Goal: Information Seeking & Learning: Learn about a topic

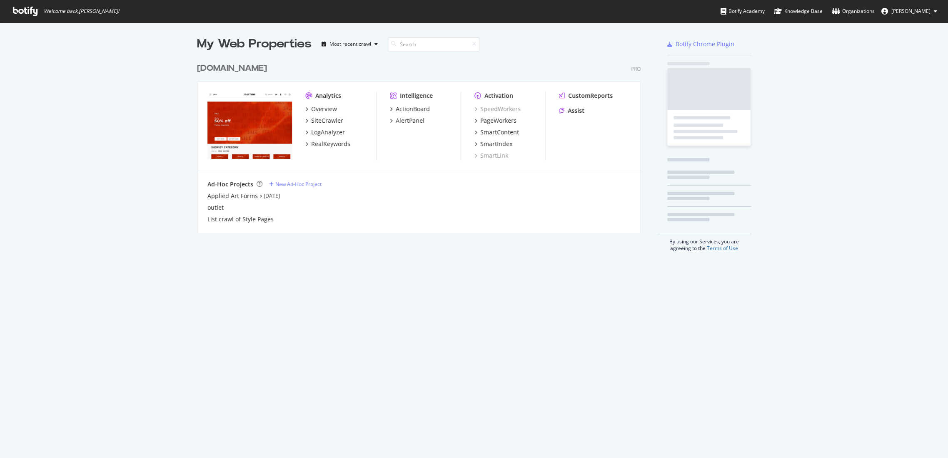
scroll to position [451, 933]
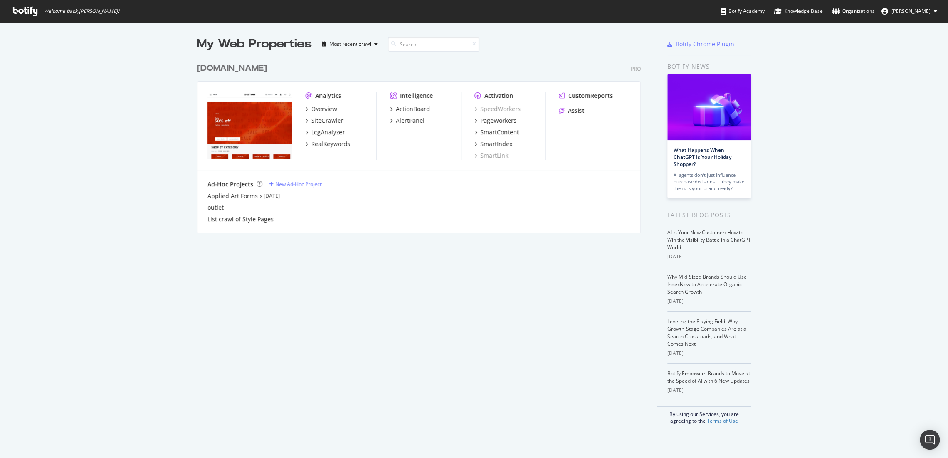
click at [223, 72] on div "[DOMAIN_NAME]" at bounding box center [232, 68] width 70 height 12
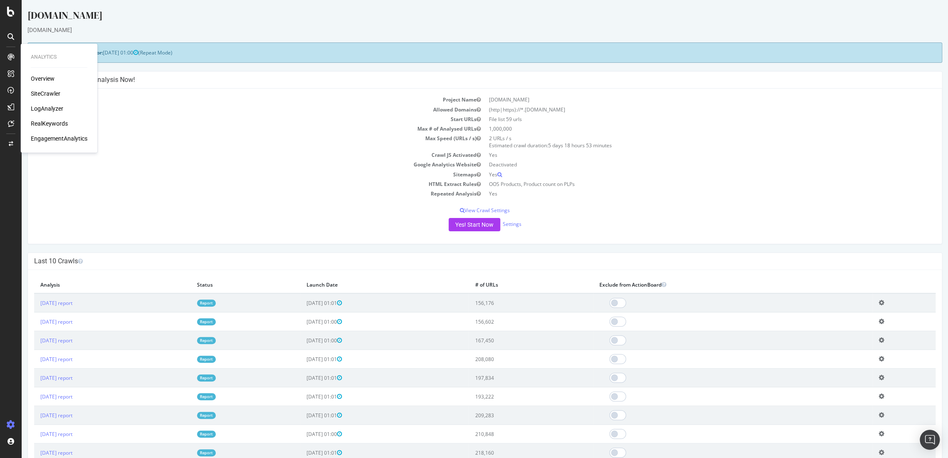
click at [41, 81] on div "Overview" at bounding box center [43, 79] width 24 height 8
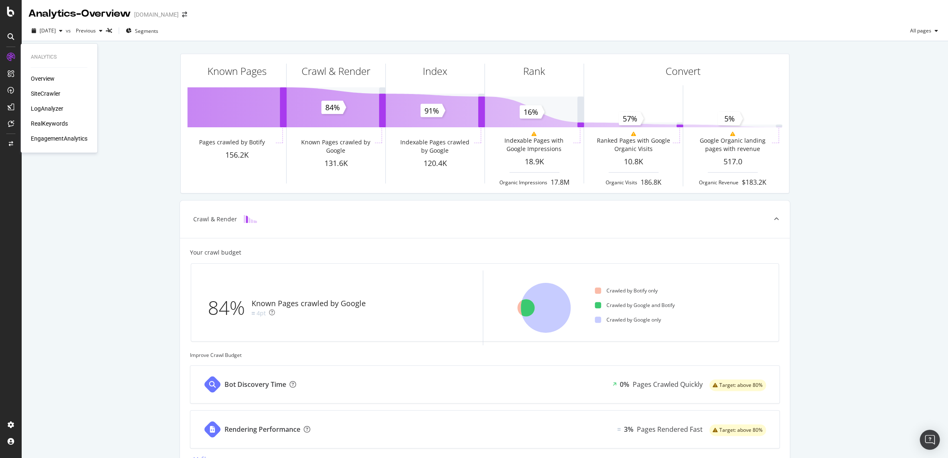
click at [35, 77] on div "Overview" at bounding box center [43, 79] width 24 height 8
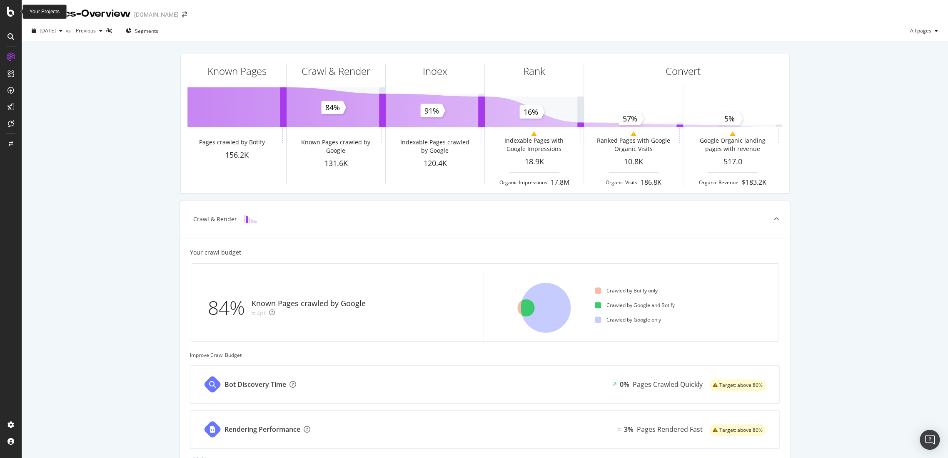
click at [17, 14] on div at bounding box center [11, 12] width 20 height 10
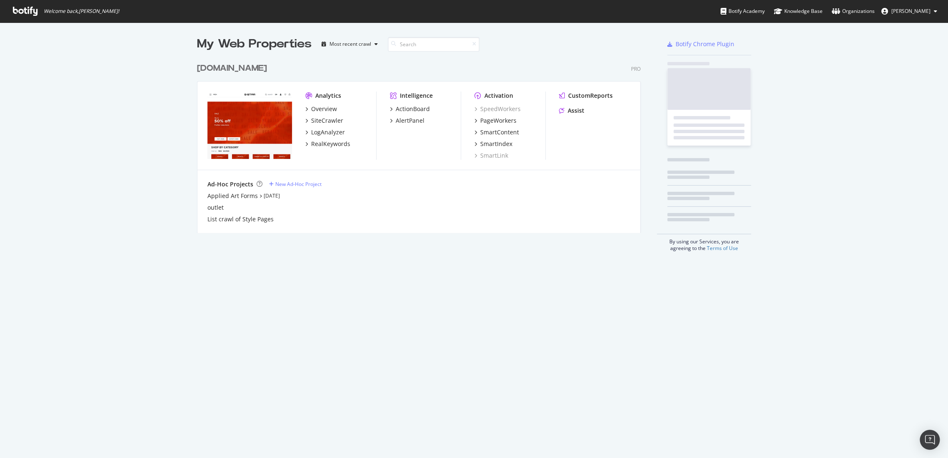
scroll to position [451, 933]
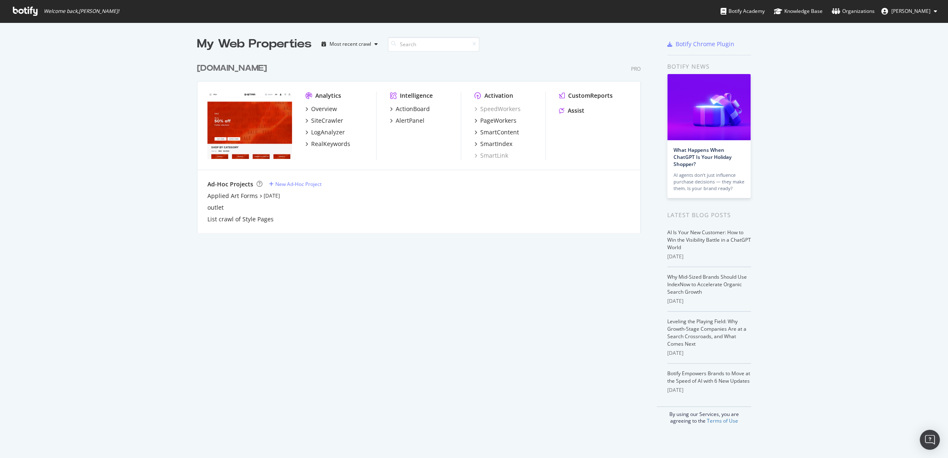
click at [249, 75] on div "www.g-star.com Pro Analytics Overview SiteCrawler LogAnalyzer RealKeywords Inte…" at bounding box center [422, 142] width 450 height 181
click at [253, 67] on div "[DOMAIN_NAME]" at bounding box center [232, 68] width 70 height 12
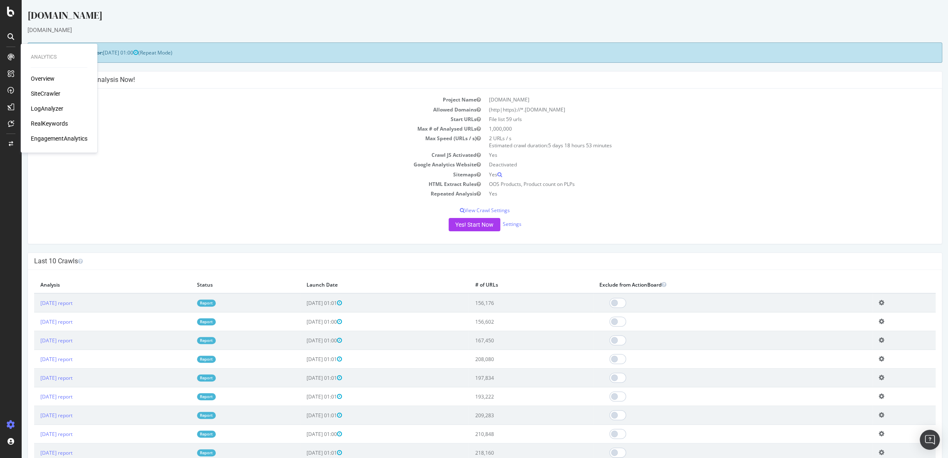
click at [48, 75] on div "Overview" at bounding box center [43, 79] width 24 height 8
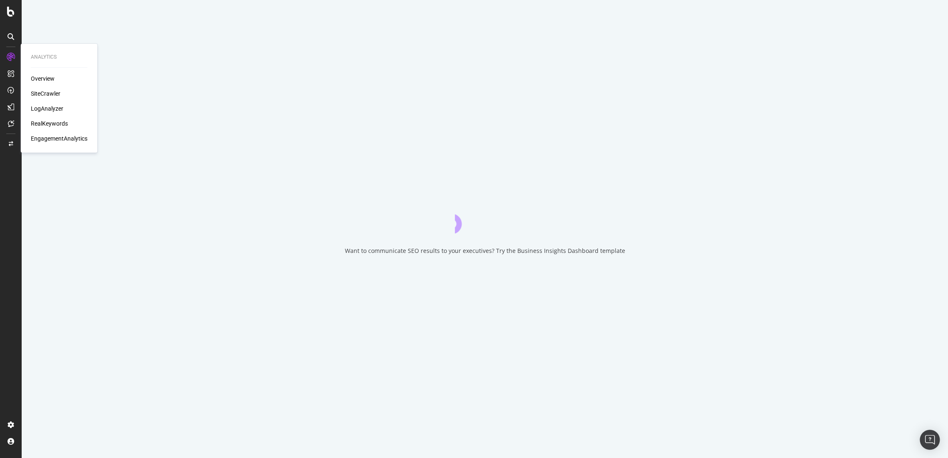
click at [52, 127] on div "RealKeywords" at bounding box center [49, 123] width 37 height 8
click at [52, 124] on div "RealKeywords" at bounding box center [49, 123] width 37 height 8
click at [52, 123] on div "RealKeywords" at bounding box center [49, 123] width 37 height 8
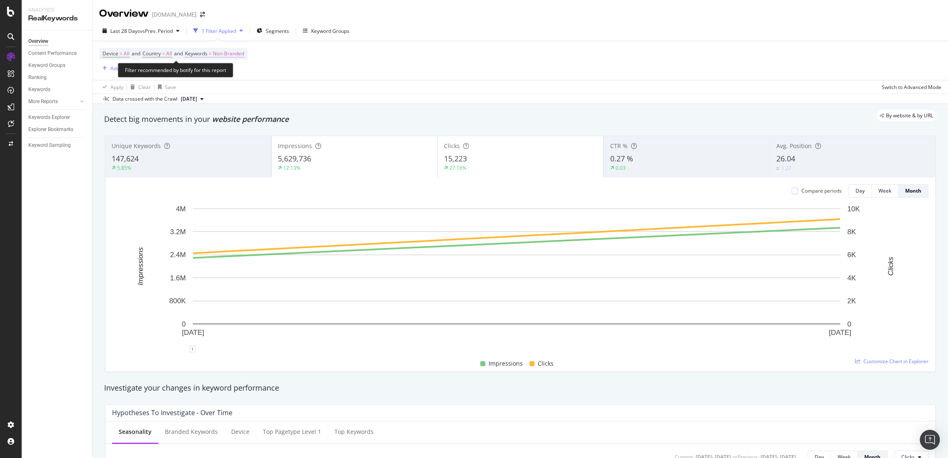
click at [236, 53] on span "Non-Branded" at bounding box center [228, 54] width 31 height 12
click at [229, 76] on div "Non-Branded" at bounding box center [219, 73] width 45 height 12
click at [235, 129] on span "Non-Branded & Anonymized queries" at bounding box center [246, 125] width 85 height 7
click at [217, 68] on div "Non-Branded & Anonymized queries" at bounding box center [246, 73] width 98 height 12
click at [219, 135] on span "All" at bounding box center [247, 137] width 87 height 7
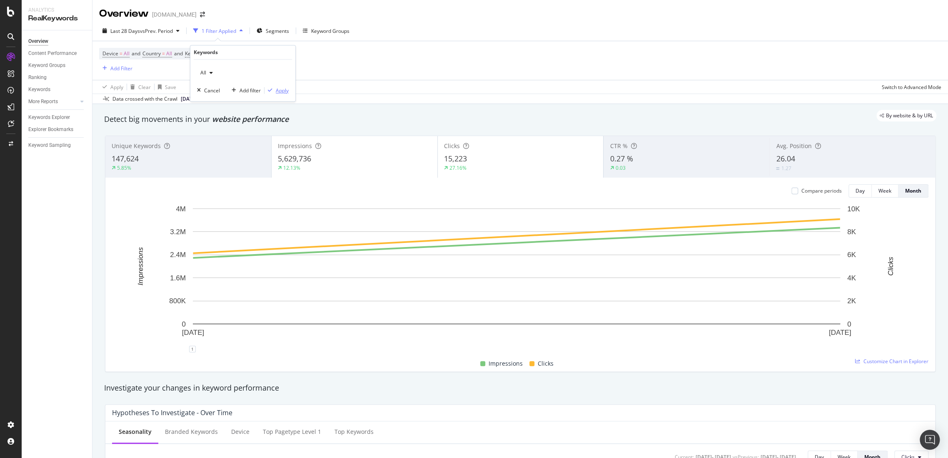
click at [281, 92] on div "Apply" at bounding box center [282, 90] width 13 height 7
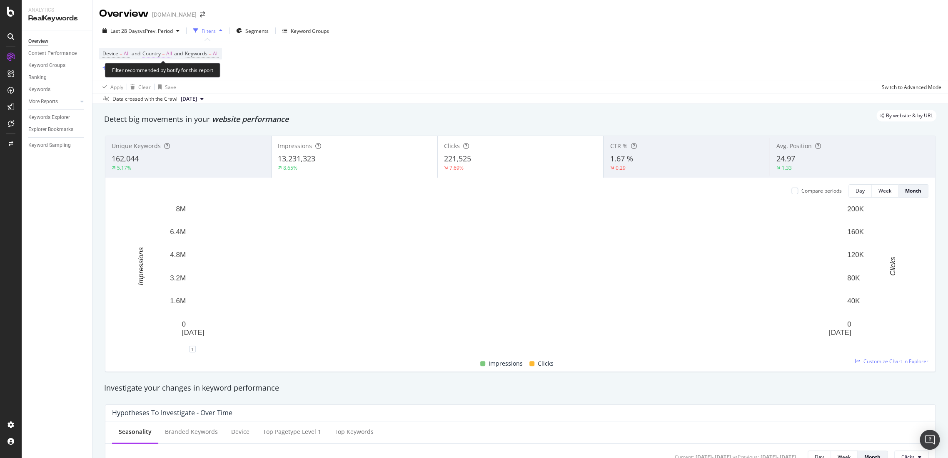
click at [157, 52] on span "Country" at bounding box center [151, 53] width 18 height 7
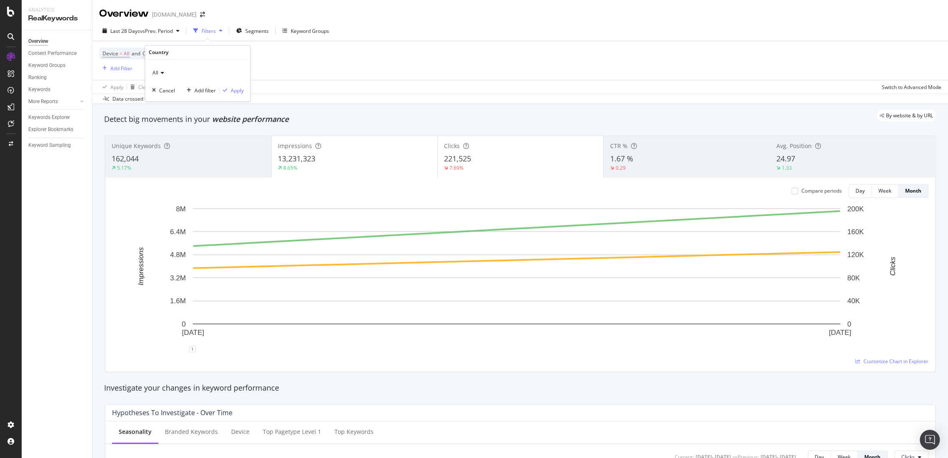
click at [177, 75] on div "All" at bounding box center [198, 73] width 92 height 13
type input "sw"
click at [185, 105] on div "[GEOGRAPHIC_DATA]" at bounding box center [198, 101] width 89 height 11
click at [229, 92] on div "Apply" at bounding box center [231, 90] width 24 height 7
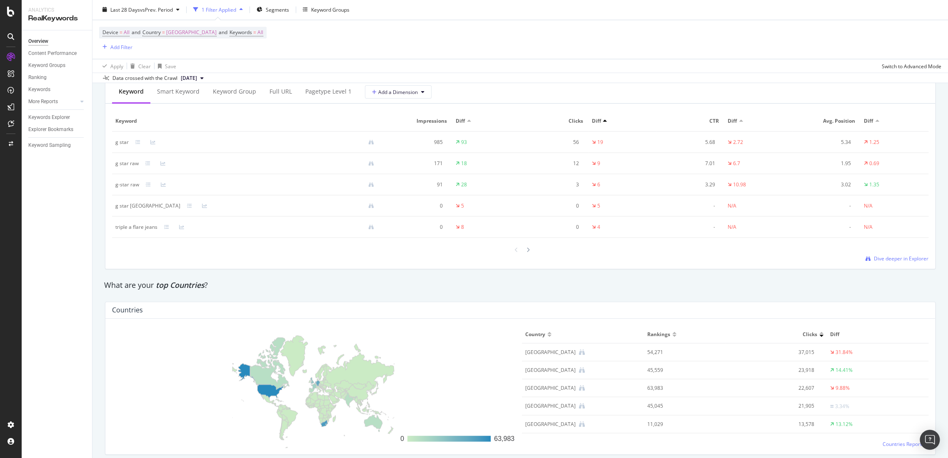
scroll to position [1156, 0]
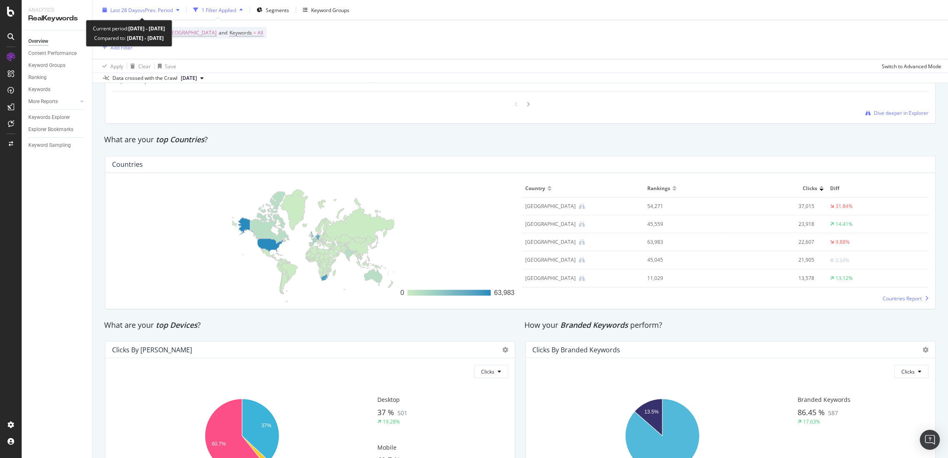
click at [168, 12] on span "vs Prev. Period" at bounding box center [156, 9] width 33 height 7
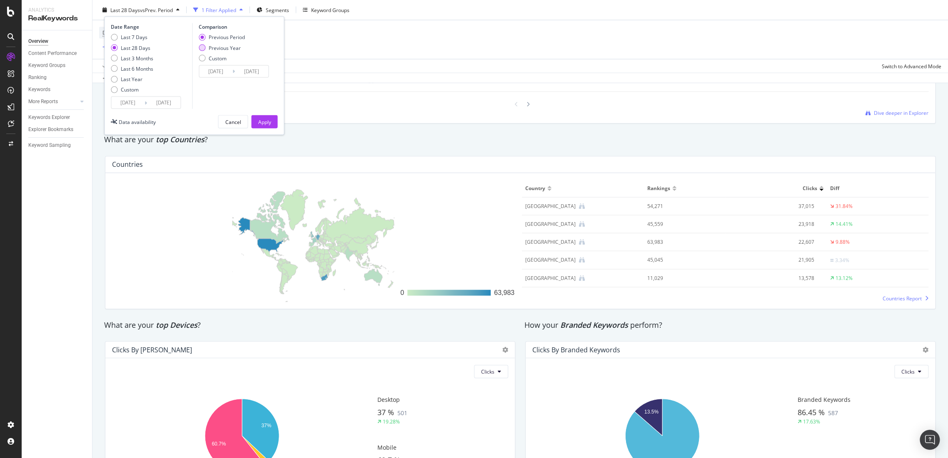
click at [206, 44] on div "Previous Year" at bounding box center [222, 47] width 46 height 7
type input "2024/07/21"
type input "2024/08/17"
drag, startPoint x: 266, startPoint y: 122, endPoint x: 507, endPoint y: 139, distance: 241.7
click at [266, 122] on div "Apply" at bounding box center [264, 121] width 13 height 7
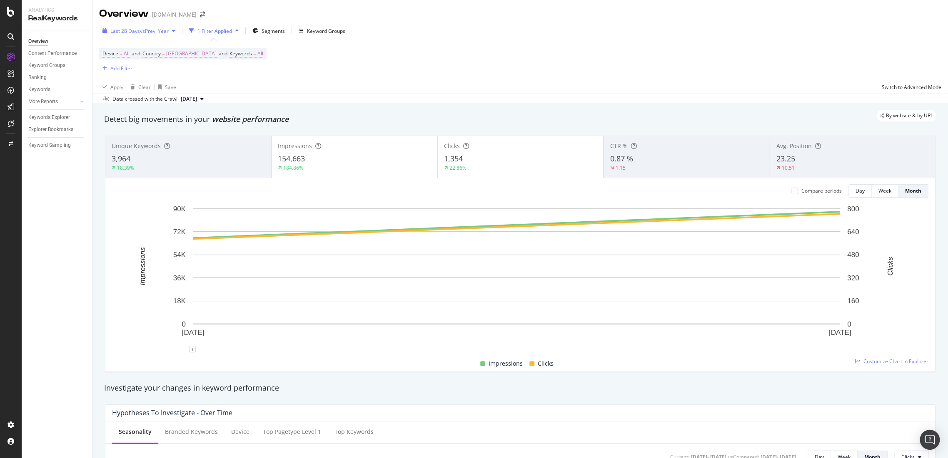
click at [154, 26] on div "Last 28 Days vs Prev. Year" at bounding box center [139, 31] width 80 height 12
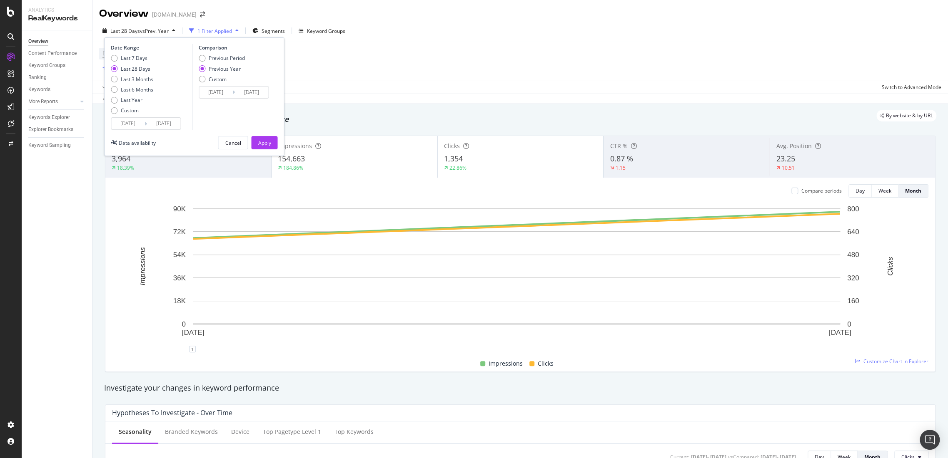
click at [126, 95] on div "Last 7 Days Last 28 Days Last 3 Months Last 6 Months Last Year Custom" at bounding box center [132, 86] width 42 height 63
drag, startPoint x: 119, startPoint y: 99, endPoint x: 200, endPoint y: 124, distance: 84.0
click at [125, 100] on div "Last Year" at bounding box center [132, 100] width 42 height 7
type input "2024/08/17"
click at [251, 141] on button "Apply" at bounding box center [264, 142] width 26 height 13
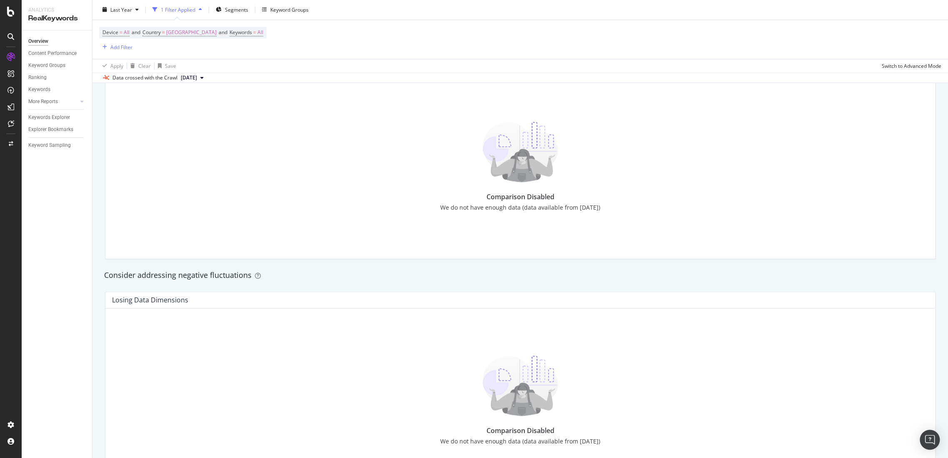
scroll to position [879, 0]
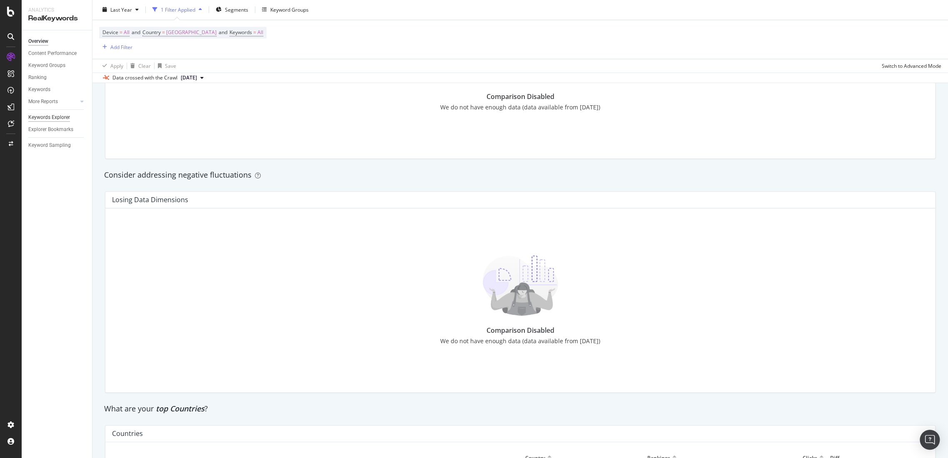
click at [51, 116] on div "Keywords Explorer" at bounding box center [49, 117] width 42 height 9
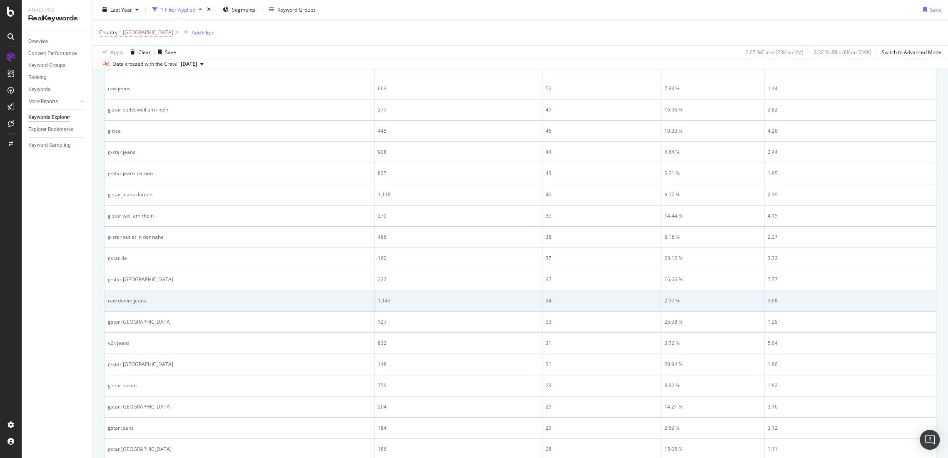
scroll to position [1053, 0]
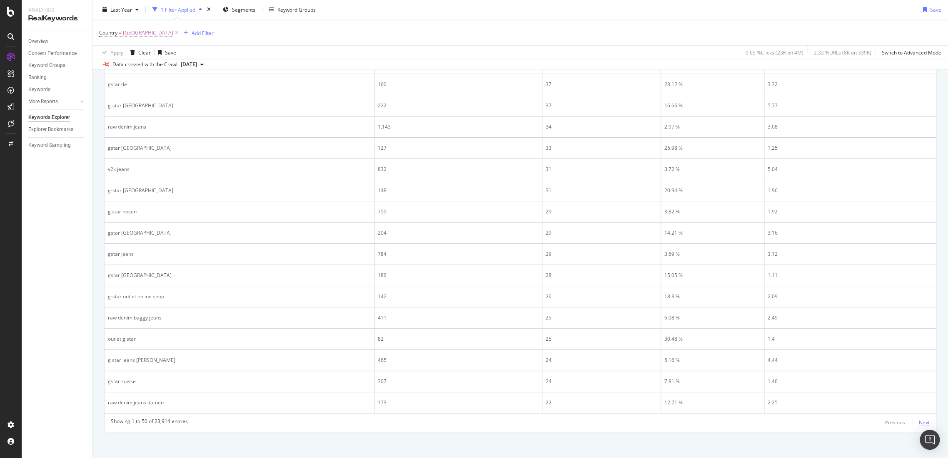
click at [918, 421] on div "Next" at bounding box center [923, 422] width 11 height 7
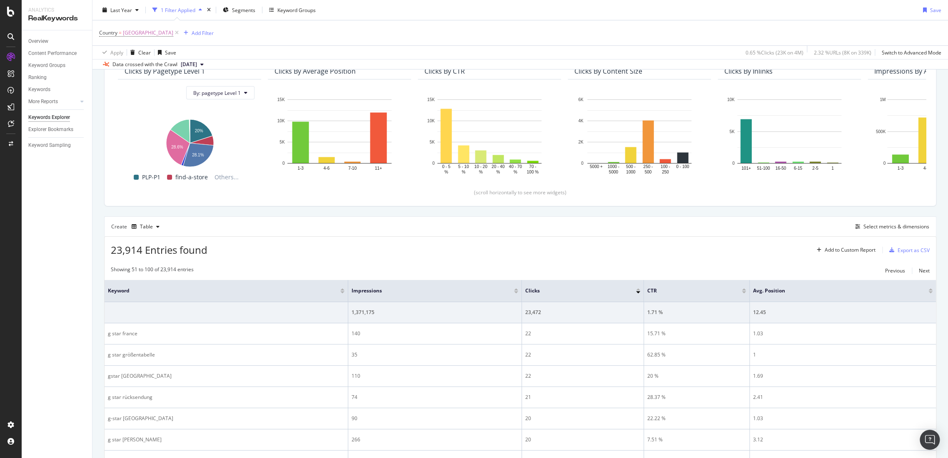
scroll to position [0, 0]
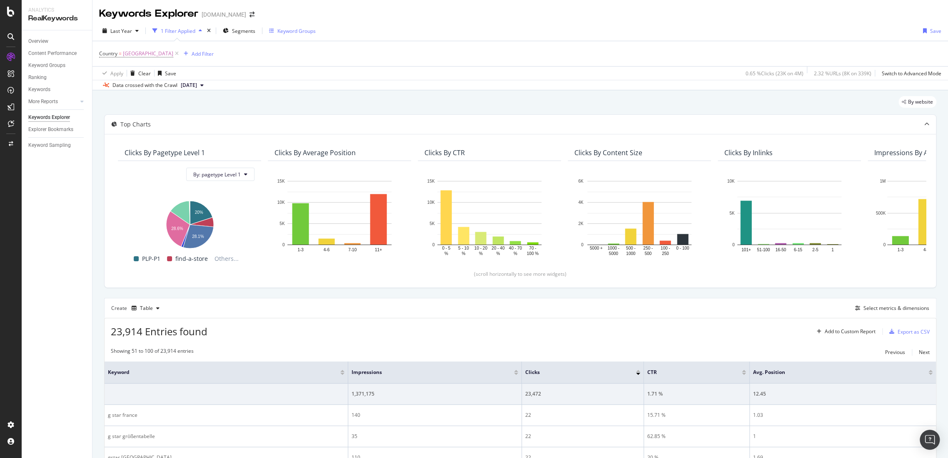
click at [279, 29] on div "Keyword Groups" at bounding box center [296, 30] width 38 height 7
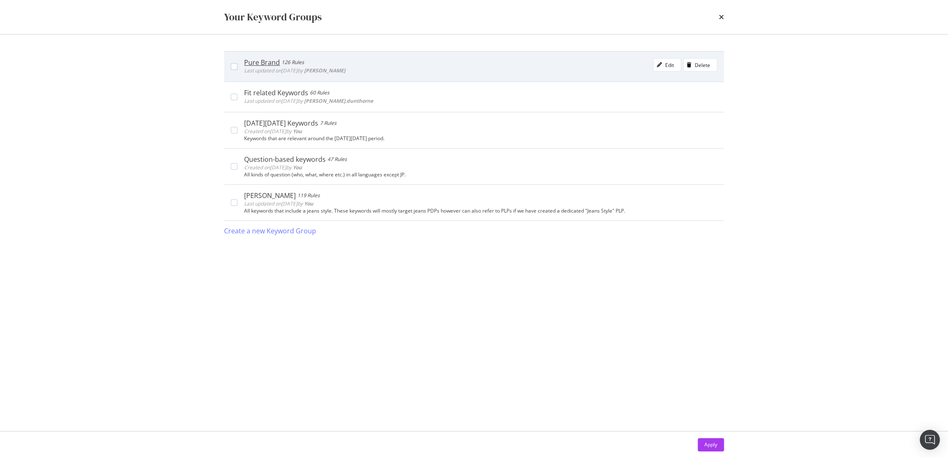
click at [240, 65] on div "Pure Brand 126 Rules Last updated on 2025 Jul 3rd by Irdina Wan Jasmin Edit Del…" at bounding box center [477, 66] width 480 height 17
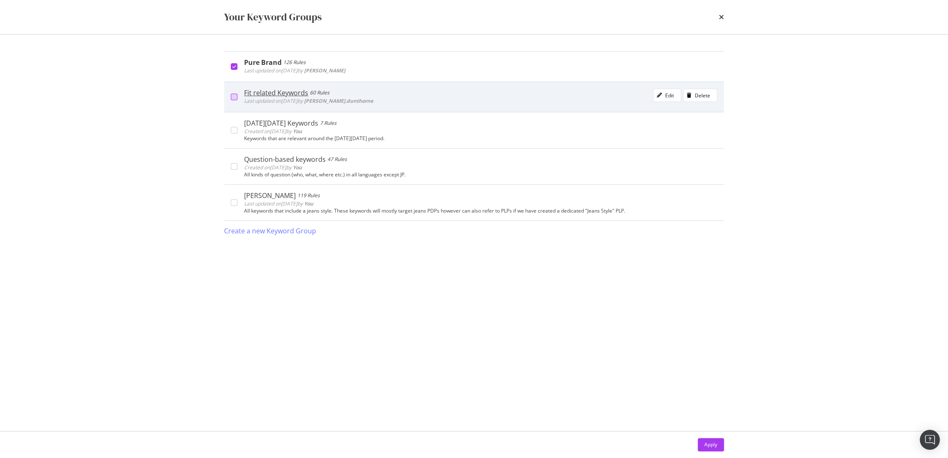
click at [234, 94] on div "modal" at bounding box center [234, 97] width 7 height 7
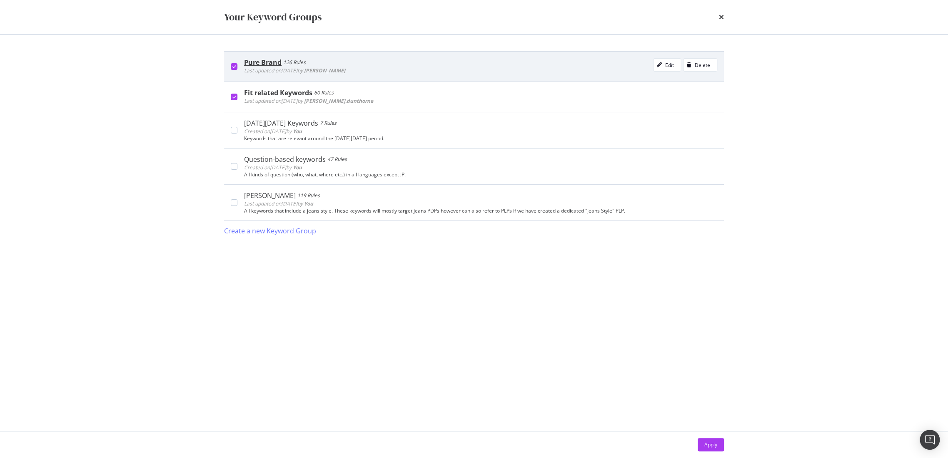
click at [233, 69] on div "modal" at bounding box center [234, 66] width 7 height 7
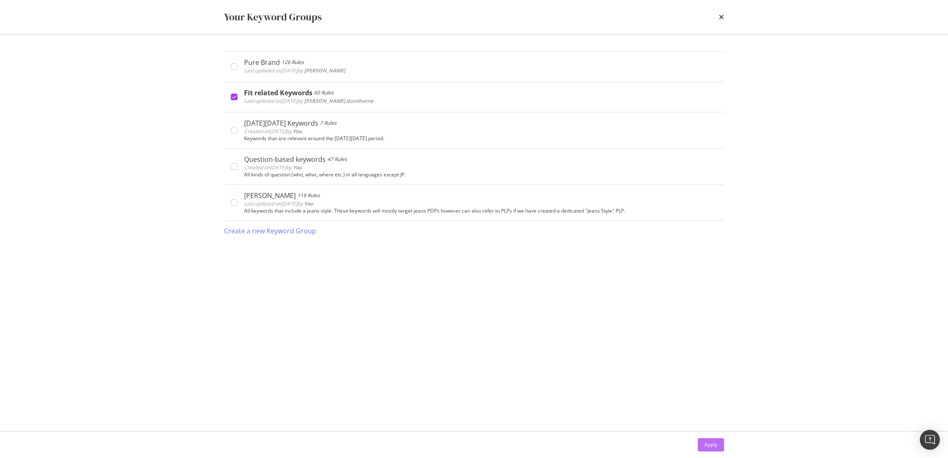
click at [710, 438] on button "Apply" at bounding box center [710, 444] width 26 height 13
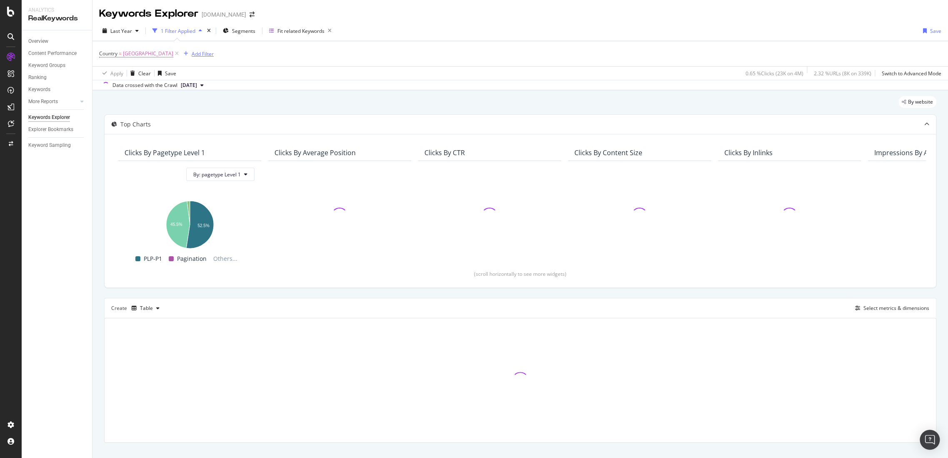
click at [192, 51] on div "Add Filter" at bounding box center [203, 53] width 22 height 7
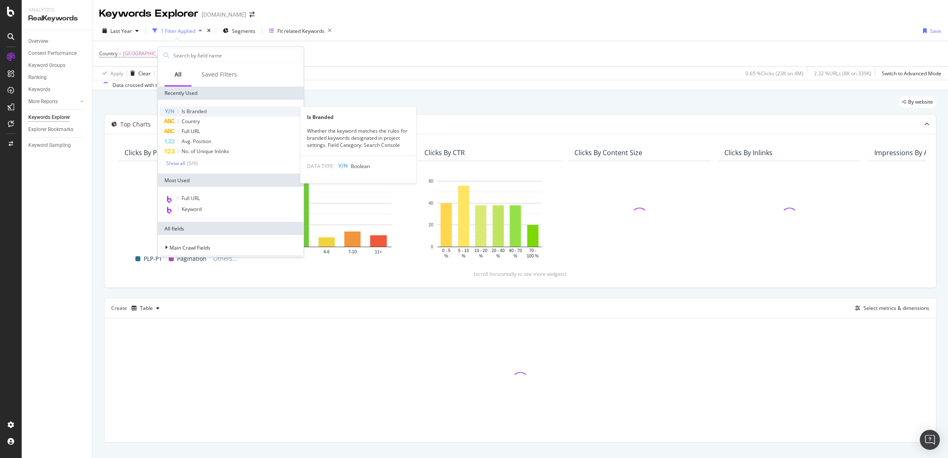
click at [194, 111] on span "Is Branded" at bounding box center [194, 111] width 25 height 7
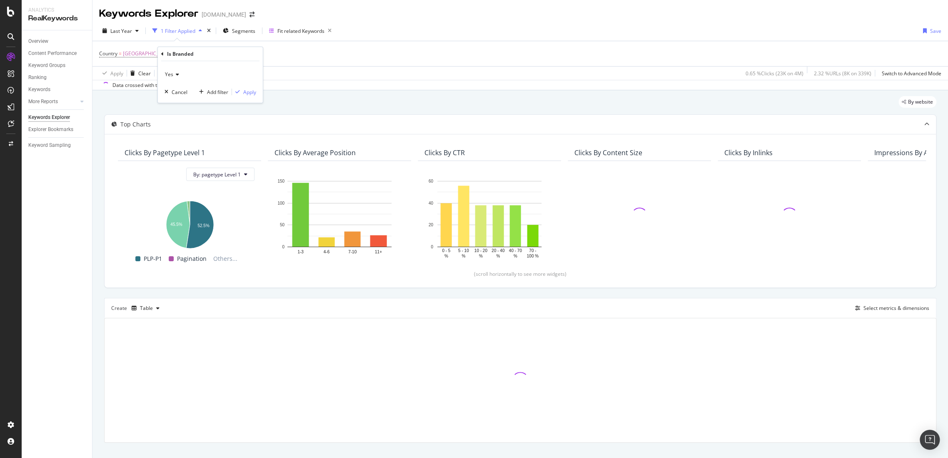
click at [187, 74] on div "Yes" at bounding box center [210, 74] width 92 height 13
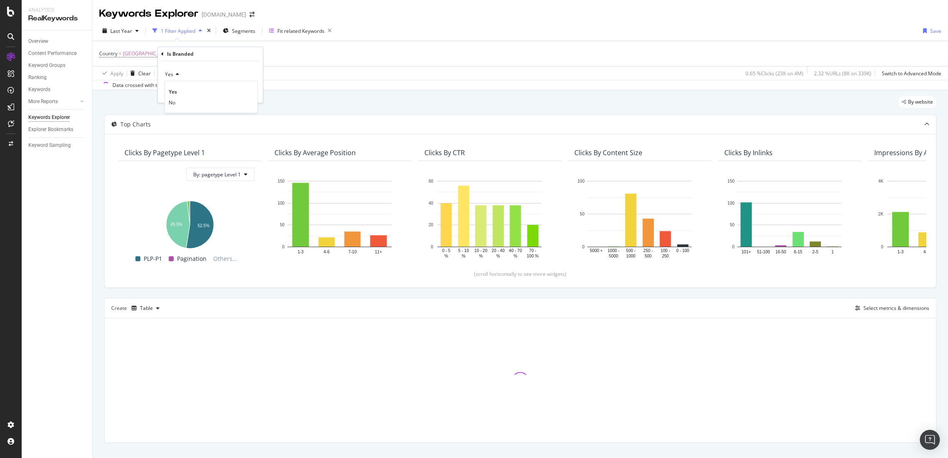
click at [336, 86] on div "Data crossed with the Crawl 2025 Aug. 11th" at bounding box center [519, 85] width 855 height 10
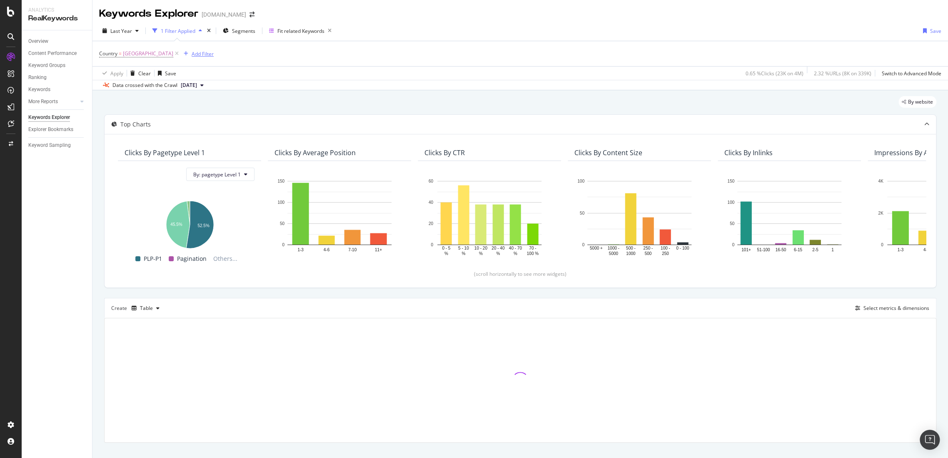
click at [192, 52] on div "Add Filter" at bounding box center [203, 53] width 22 height 7
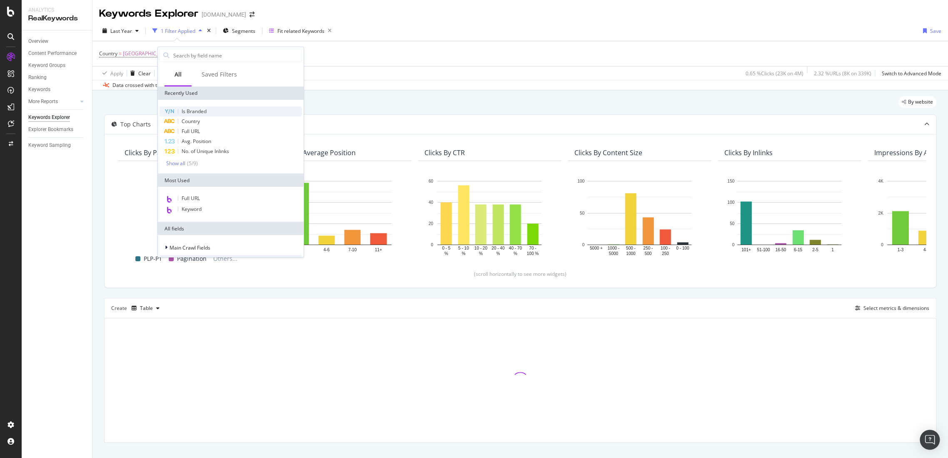
click at [195, 111] on span "Is Branded" at bounding box center [194, 111] width 25 height 7
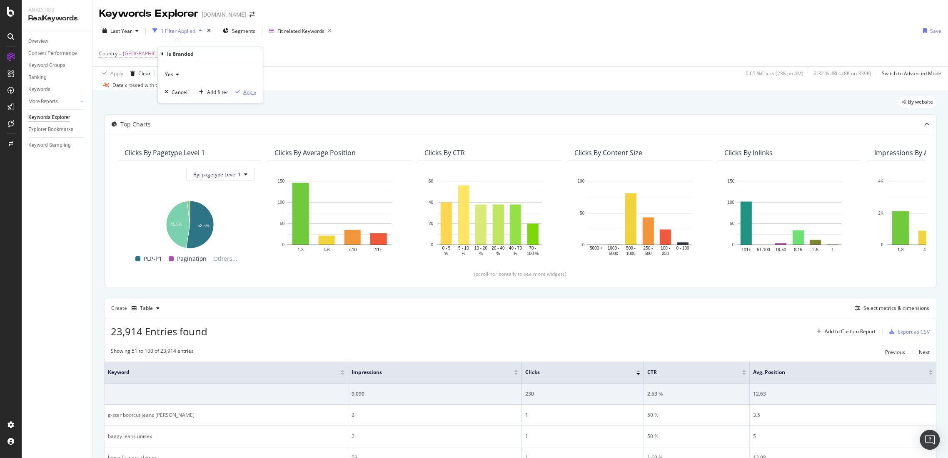
click at [253, 92] on div "Apply" at bounding box center [249, 92] width 13 height 7
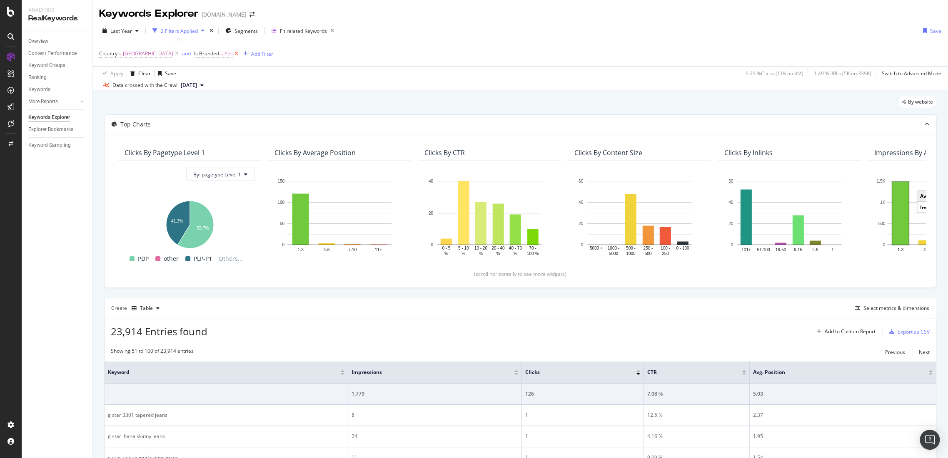
click at [233, 52] on icon at bounding box center [236, 54] width 7 height 8
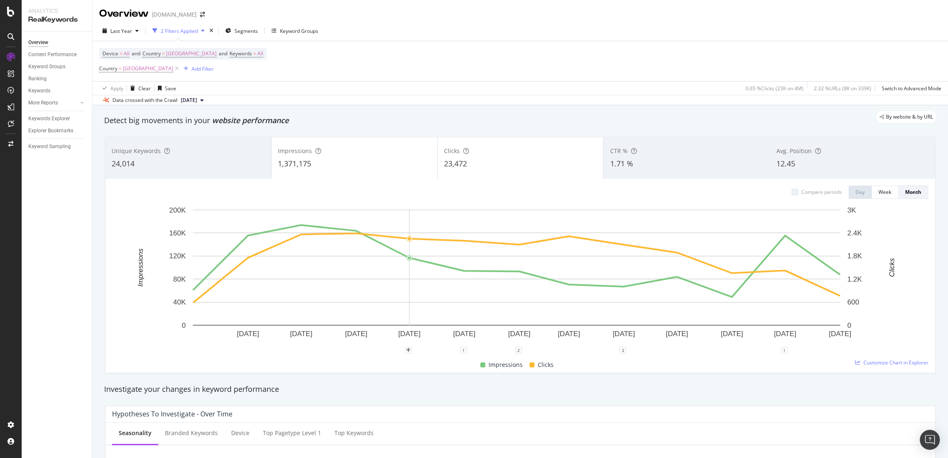
scroll to position [139, 0]
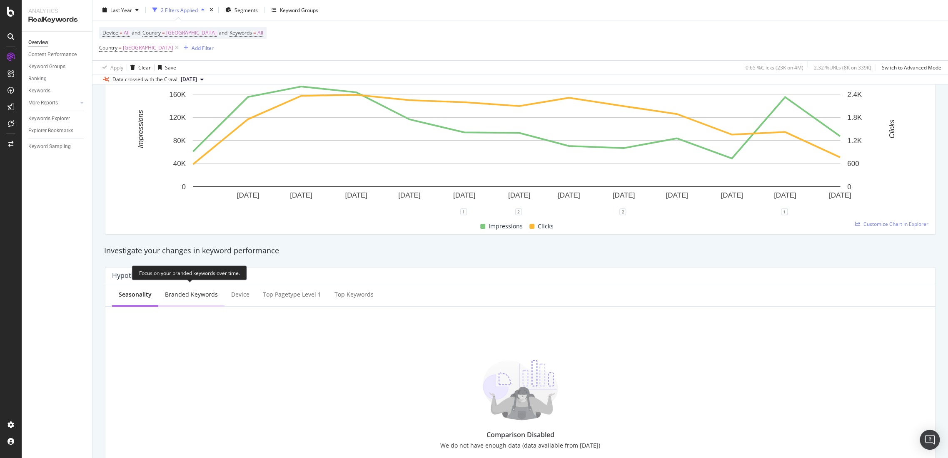
click at [195, 299] on div "Branded Keywords" at bounding box center [191, 295] width 53 height 8
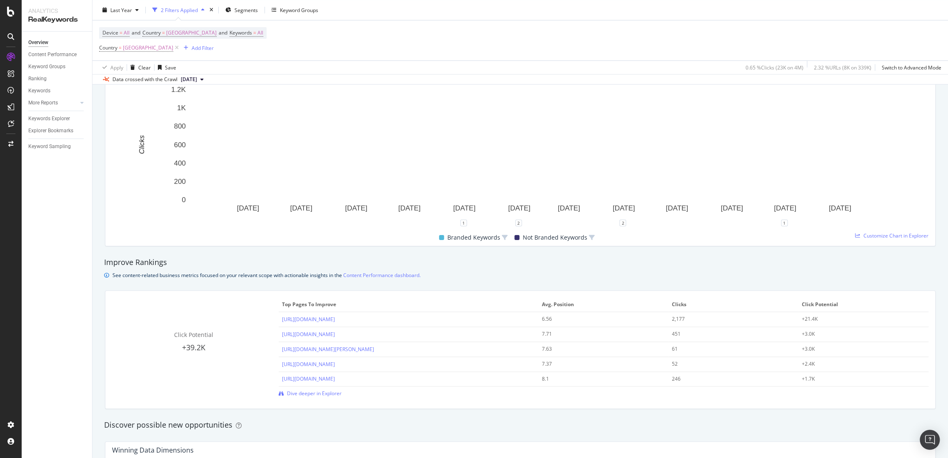
scroll to position [323, 0]
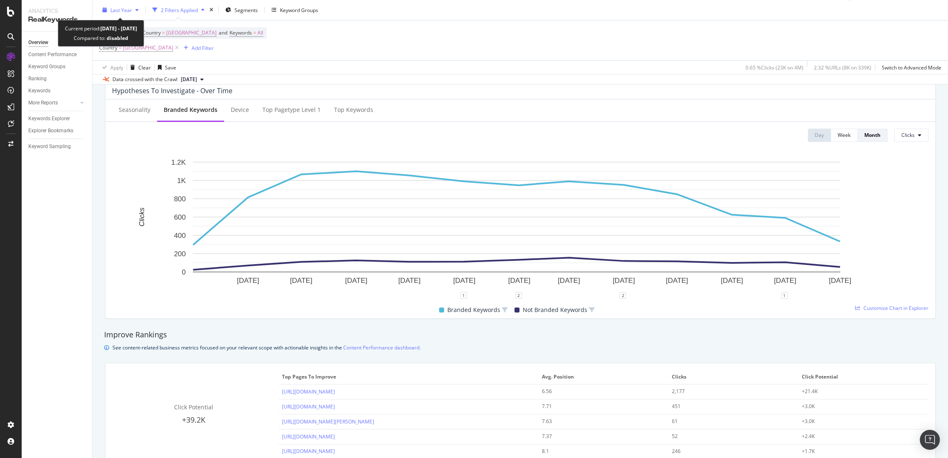
click at [119, 10] on span "Last Year" at bounding box center [121, 9] width 22 height 7
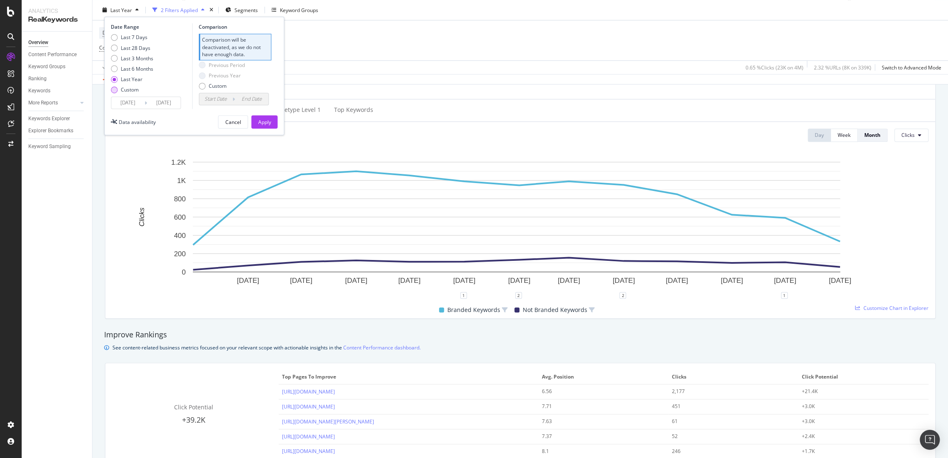
click at [117, 89] on div "Custom" at bounding box center [114, 89] width 7 height 7
type input "[DATE]"
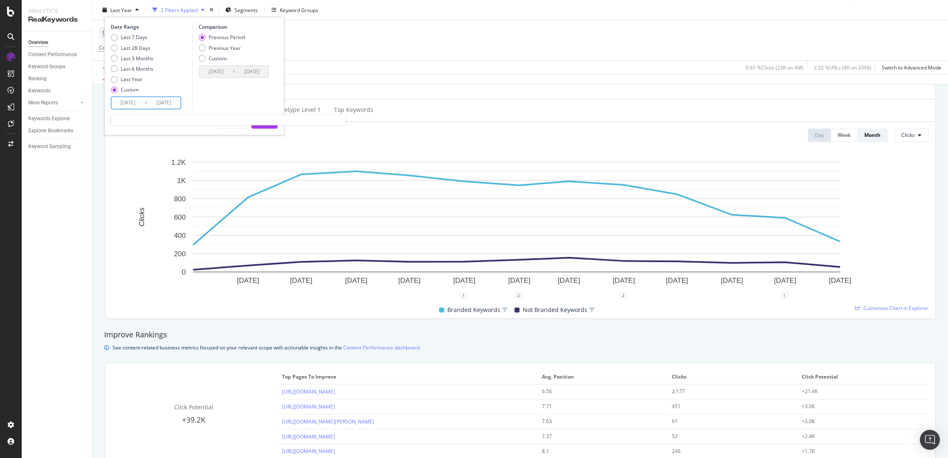
click at [115, 106] on input "[DATE]" at bounding box center [127, 103] width 33 height 12
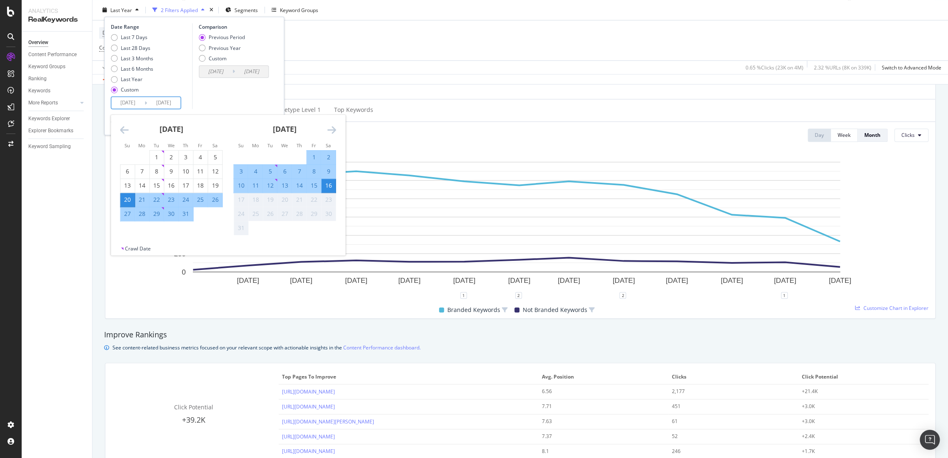
click at [120, 131] on icon "Move backward to switch to the previous month." at bounding box center [124, 130] width 9 height 10
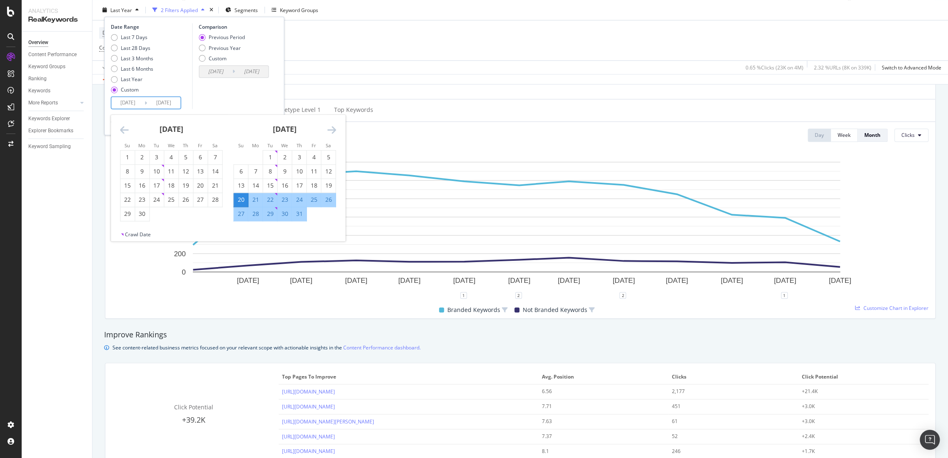
click at [120, 131] on icon "Move backward to switch to the previous month." at bounding box center [124, 130] width 9 height 10
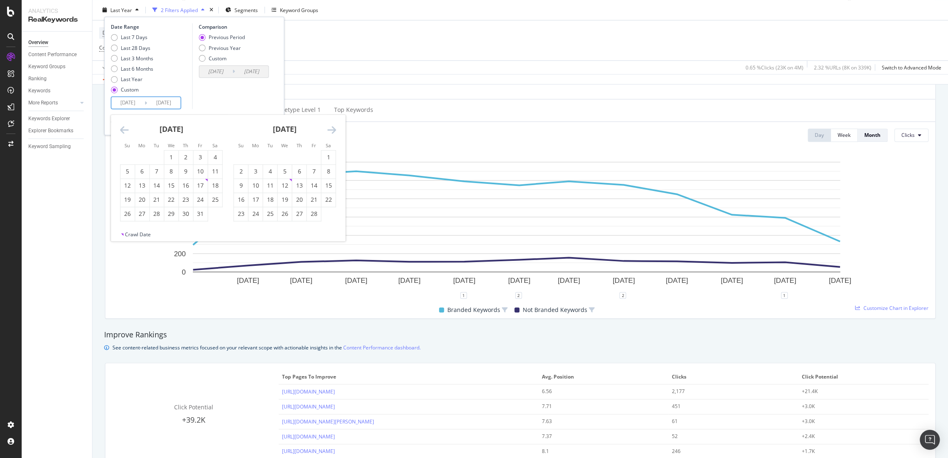
click at [120, 131] on icon "Move backward to switch to the previous month." at bounding box center [124, 130] width 9 height 10
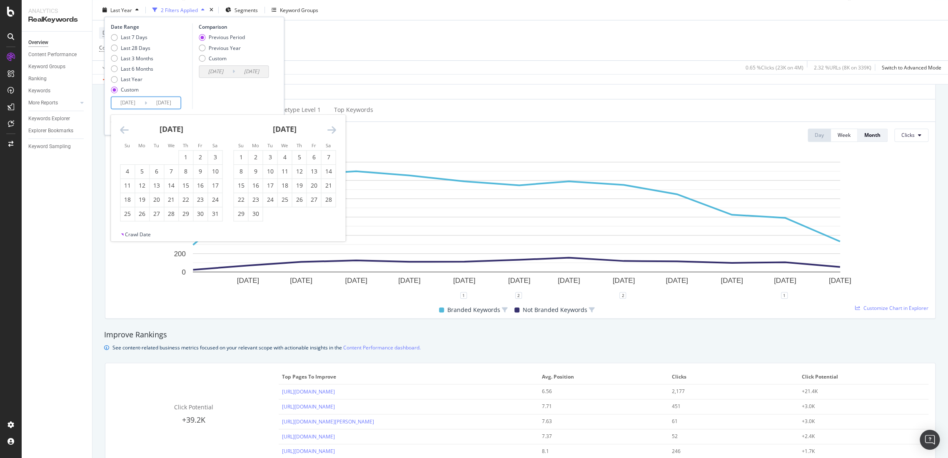
click at [120, 131] on icon "Move backward to switch to the previous month." at bounding box center [124, 130] width 9 height 10
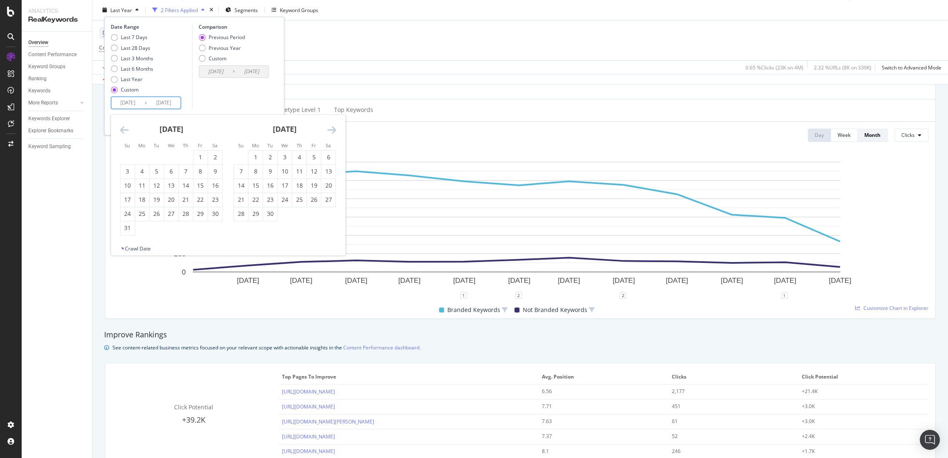
click at [120, 131] on icon "Move backward to switch to the previous month." at bounding box center [124, 130] width 9 height 10
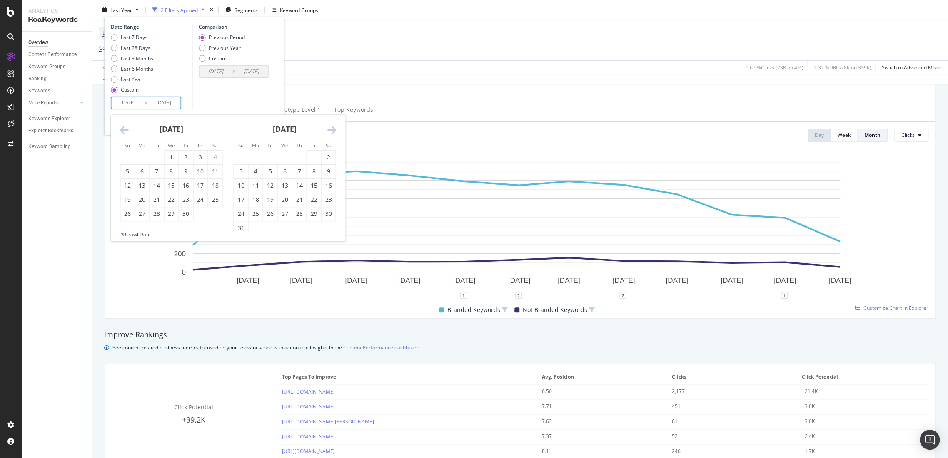
click at [120, 131] on icon "Move backward to switch to the previous month." at bounding box center [124, 130] width 9 height 10
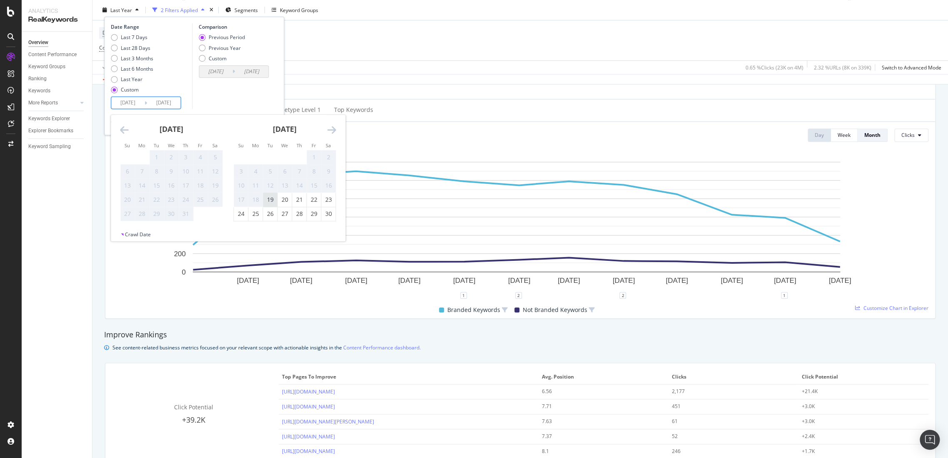
click at [269, 204] on div "19" at bounding box center [270, 200] width 14 height 14
type input "2023/09/19"
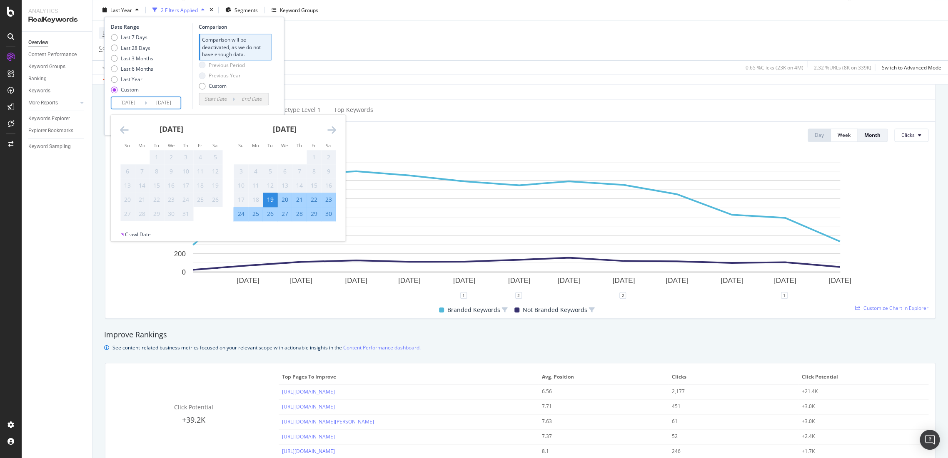
click at [174, 103] on input "2025/08/16" at bounding box center [163, 103] width 33 height 12
click at [273, 92] on div "Date Range Last 7 Days Last 28 Days Last 3 Months Last 6 Months Last Year Custo…" at bounding box center [194, 66] width 167 height 86
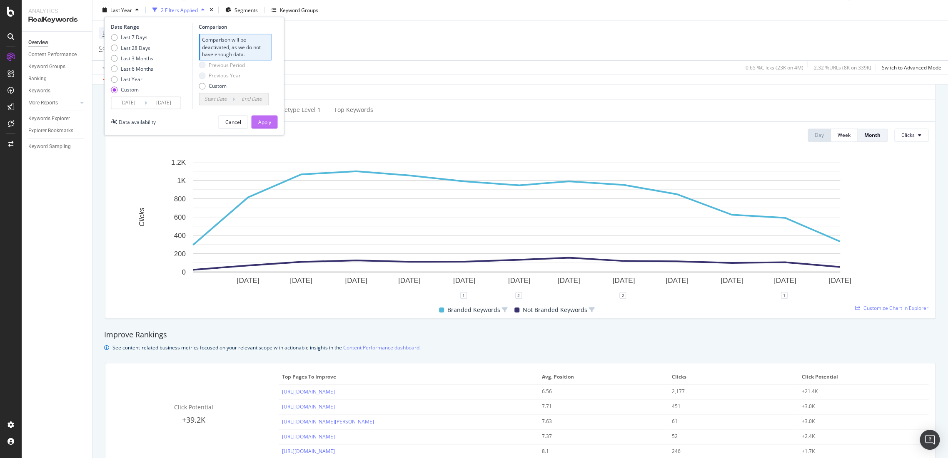
click at [264, 126] on div "Apply" at bounding box center [264, 122] width 13 height 12
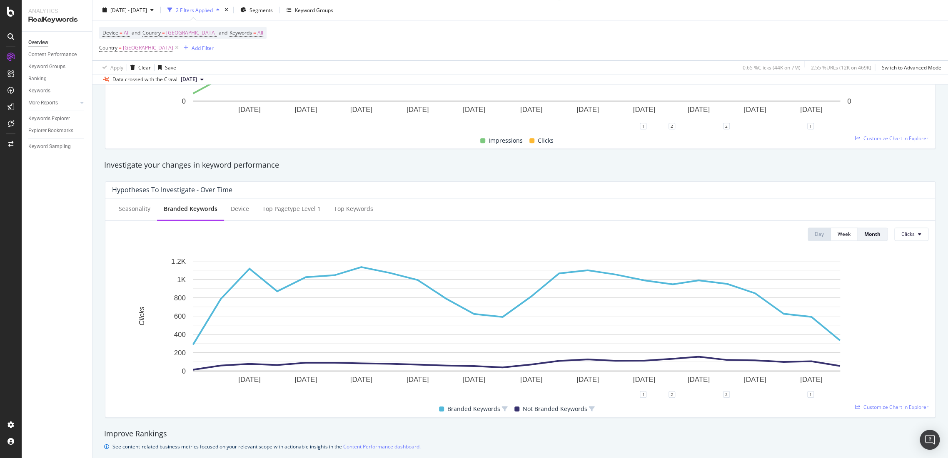
scroll to position [220, 0]
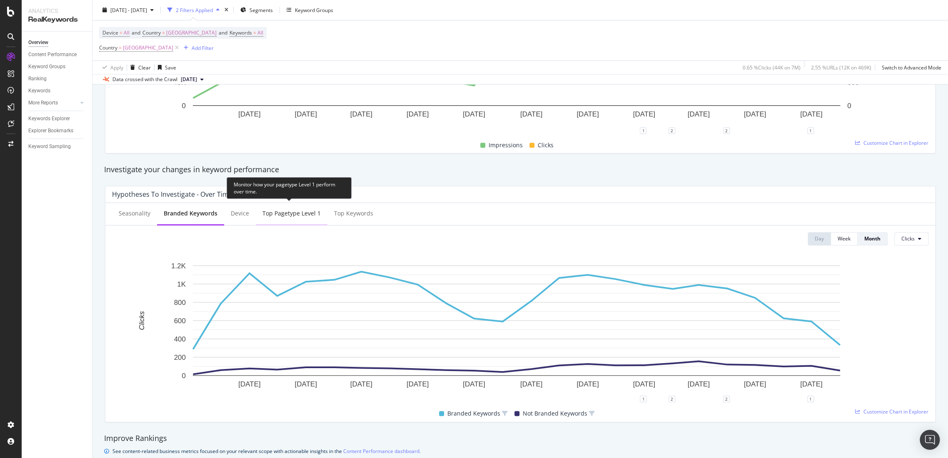
click at [316, 219] on div "Top pagetype Level 1" at bounding box center [292, 214] width 72 height 23
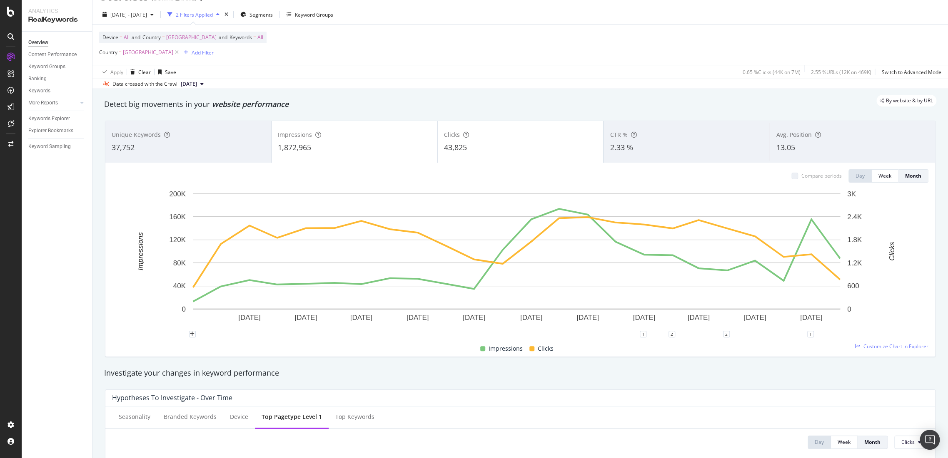
scroll to position [0, 0]
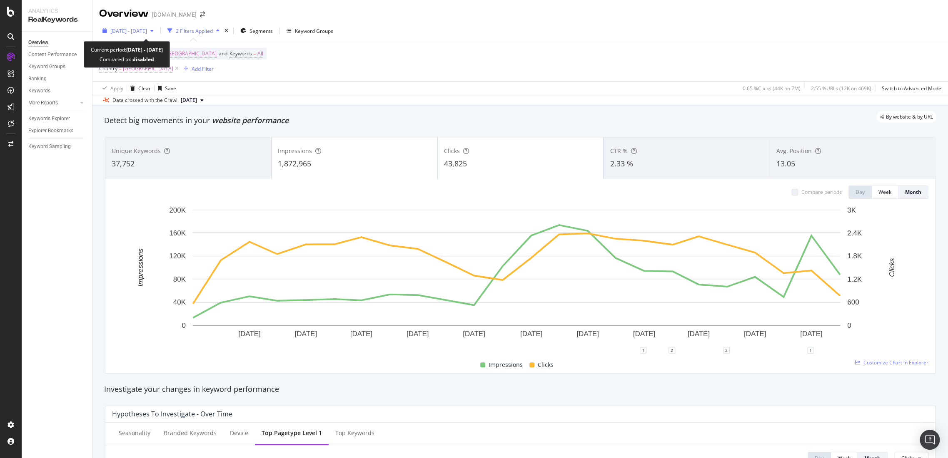
click at [144, 34] on div "2023 Sep. 19th - 2025 Aug. 16th" at bounding box center [128, 30] width 37 height 7
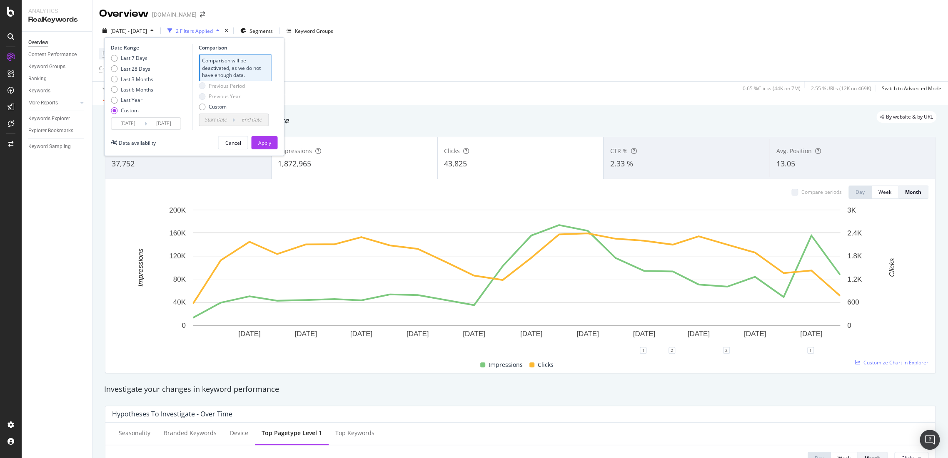
click at [133, 123] on input "2023/09/19" at bounding box center [127, 124] width 33 height 12
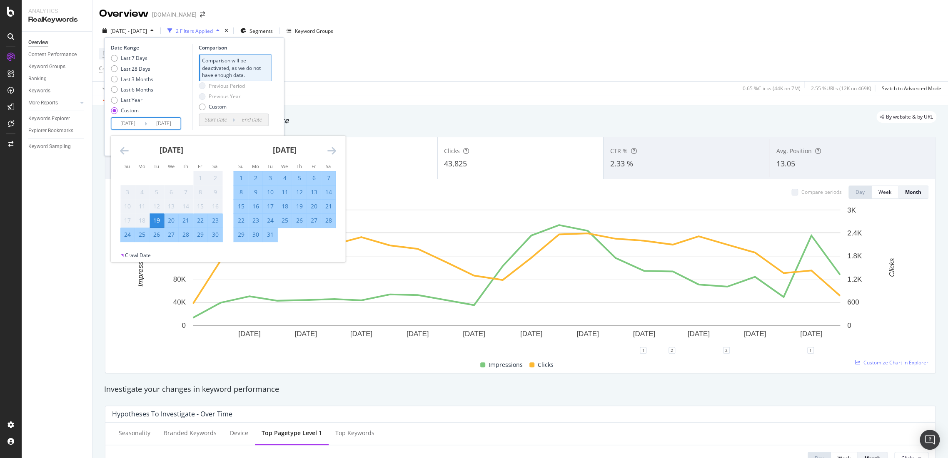
click at [333, 150] on icon "Move forward to switch to the next month." at bounding box center [331, 151] width 9 height 10
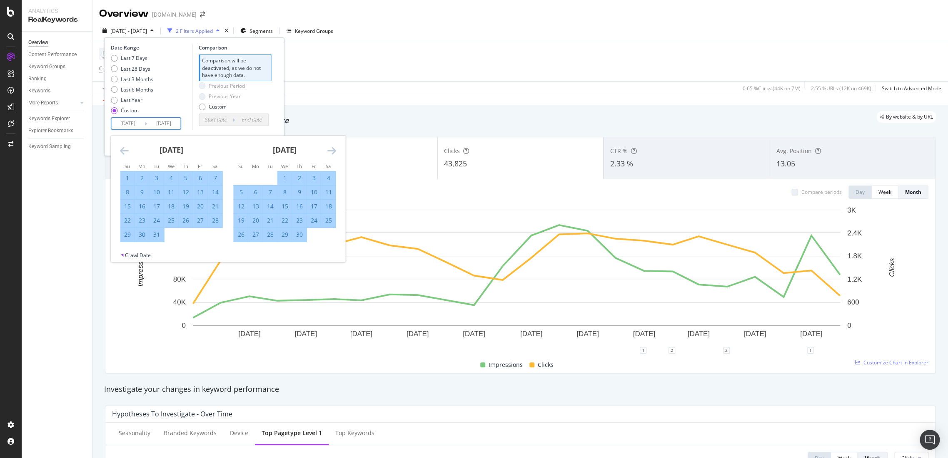
click at [333, 150] on icon "Move forward to switch to the next month." at bounding box center [331, 151] width 9 height 10
click at [117, 95] on div "Last 7 Days Last 28 Days Last 3 Months Last 6 Months Last Year Custom" at bounding box center [132, 86] width 42 height 63
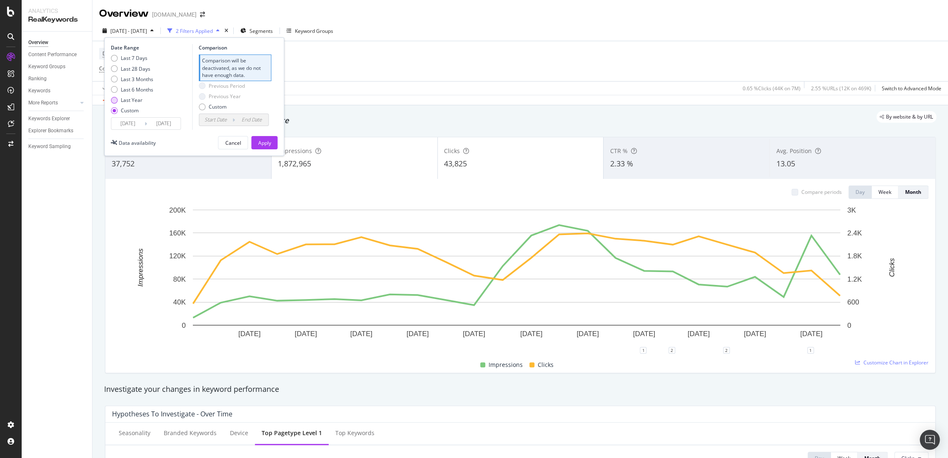
click at [121, 100] on div "Last Year" at bounding box center [132, 100] width 22 height 7
type input "2024/08/17"
click at [262, 141] on div "Apply" at bounding box center [264, 142] width 13 height 7
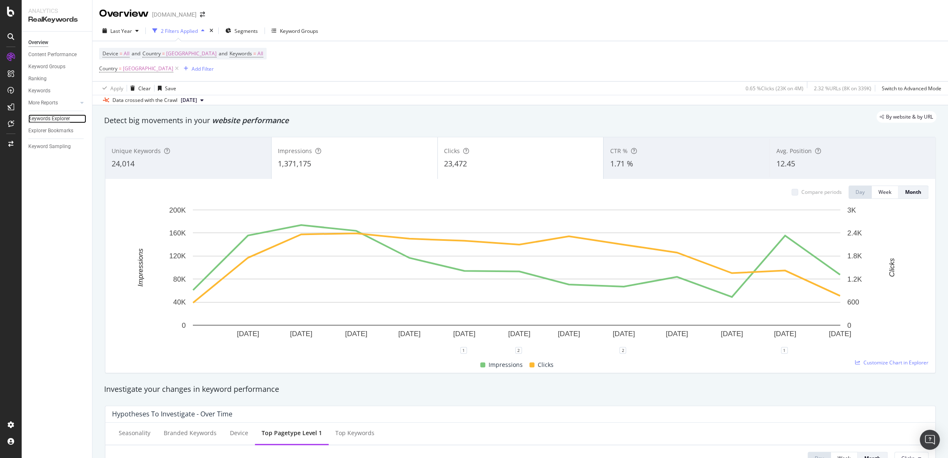
click at [50, 114] on div "Keywords Explorer" at bounding box center [49, 118] width 42 height 9
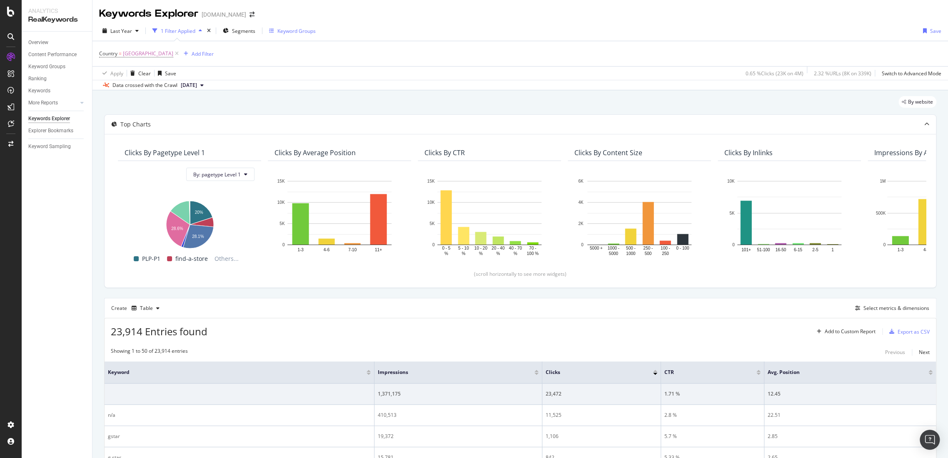
click at [288, 34] on div "Keyword Groups" at bounding box center [296, 30] width 38 height 7
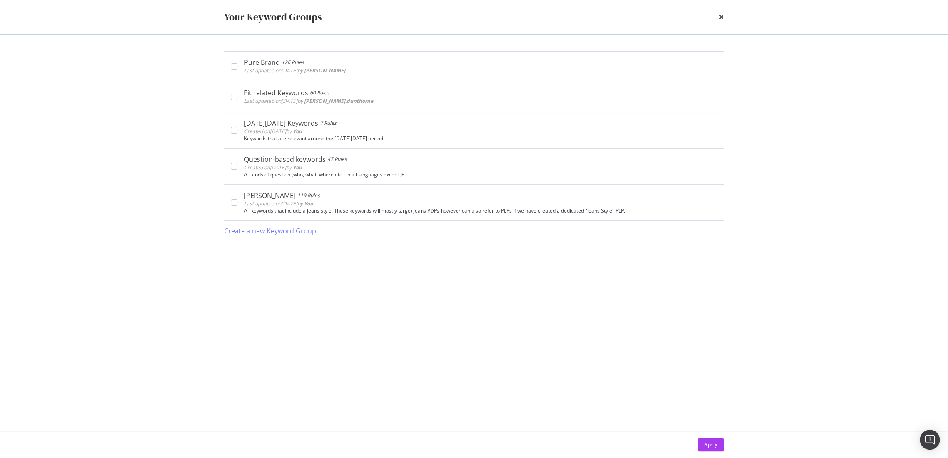
click at [717, 17] on div "Your Keyword Groups" at bounding box center [474, 17] width 500 height 14
click at [723, 14] on icon "times" at bounding box center [721, 17] width 5 height 7
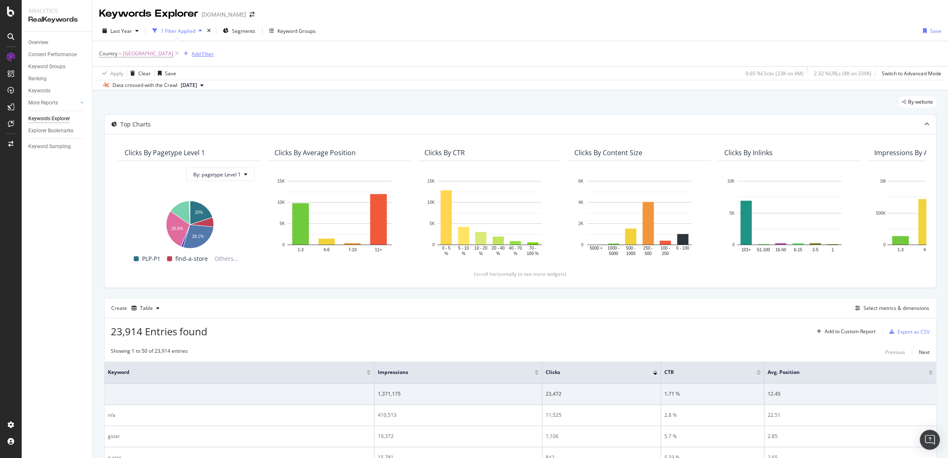
click at [192, 52] on div "Add Filter" at bounding box center [203, 53] width 22 height 7
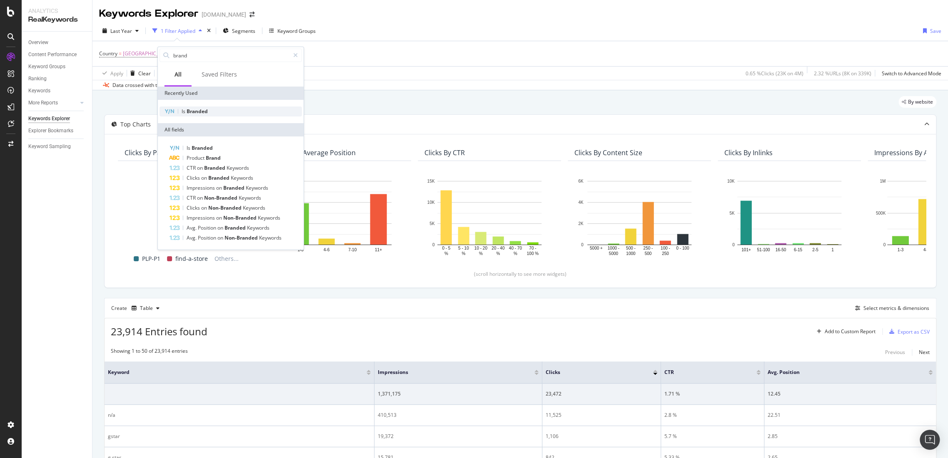
type input "brand"
click at [220, 114] on div "Is Branded" at bounding box center [230, 112] width 142 height 10
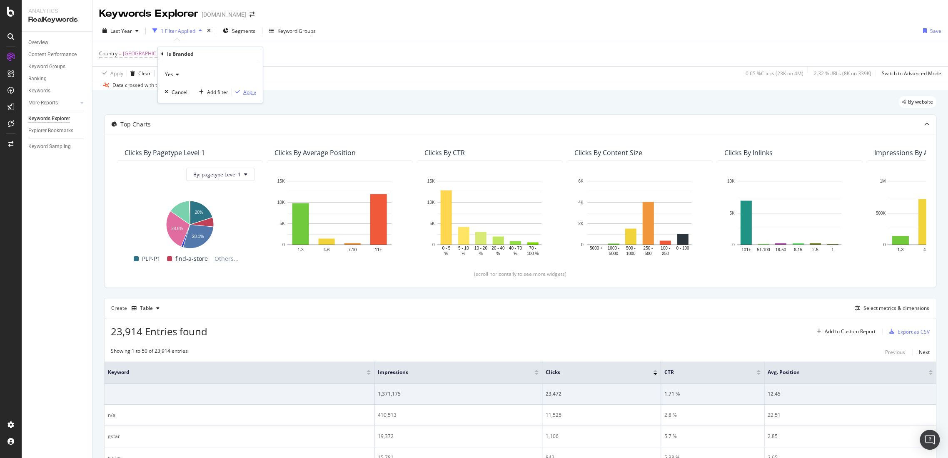
click at [250, 90] on div "Apply" at bounding box center [249, 92] width 13 height 7
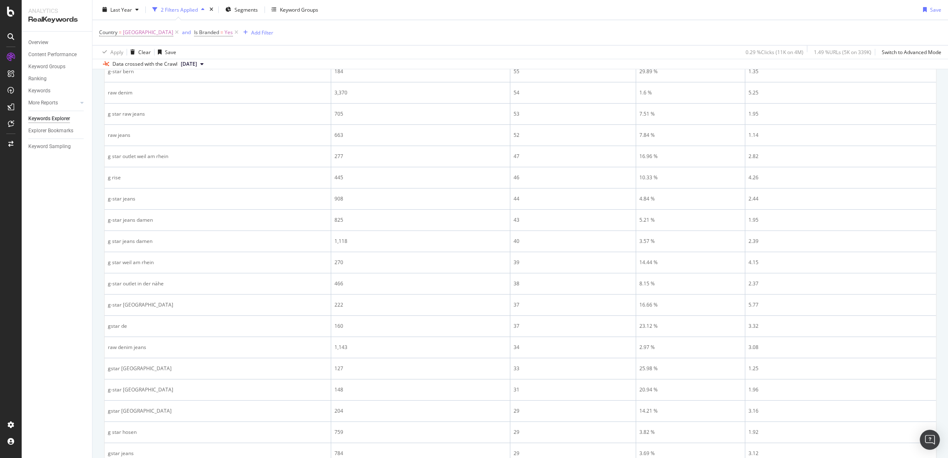
scroll to position [788, 0]
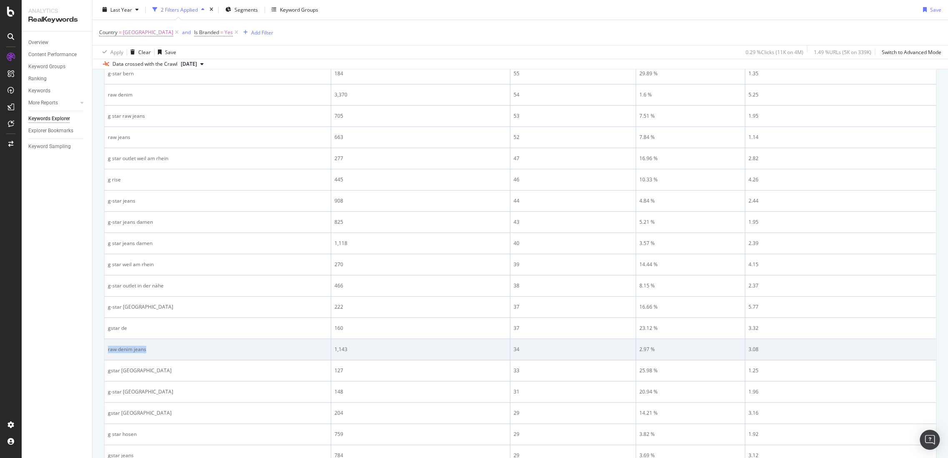
drag, startPoint x: 170, startPoint y: 348, endPoint x: 105, endPoint y: 346, distance: 65.0
click at [105, 346] on td "raw denim jeans" at bounding box center [217, 349] width 226 height 21
copy div "raw denim jeans"
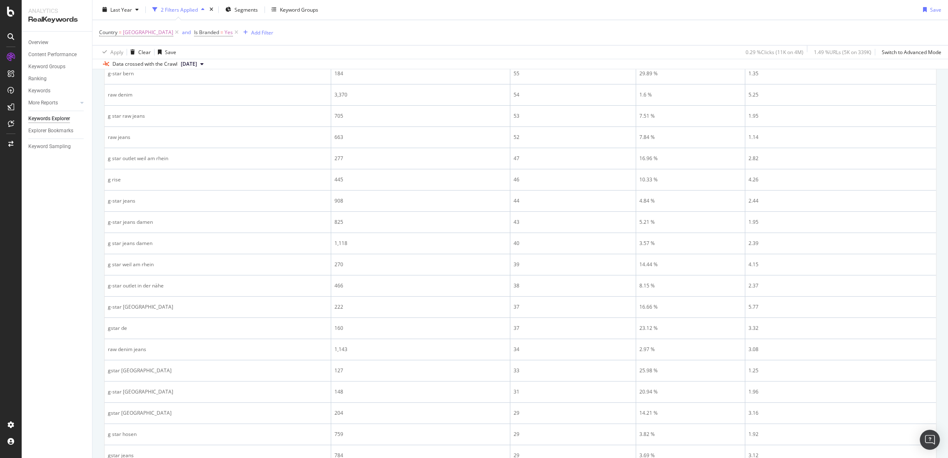
click at [80, 390] on div "Overview Content Performance Keyword Groups Ranking Keywords More Reports Count…" at bounding box center [57, 245] width 70 height 427
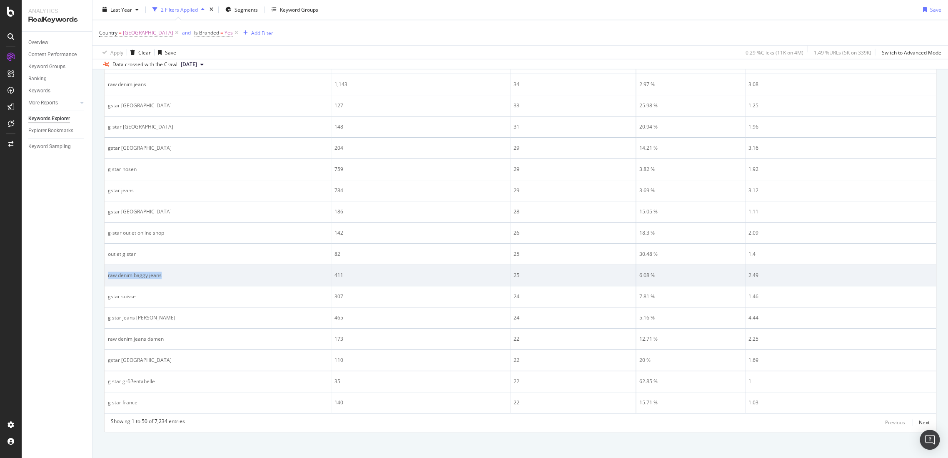
drag, startPoint x: 127, startPoint y: 279, endPoint x: 107, endPoint y: 279, distance: 19.6
click at [107, 279] on td "raw denim baggy jeans" at bounding box center [217, 275] width 226 height 21
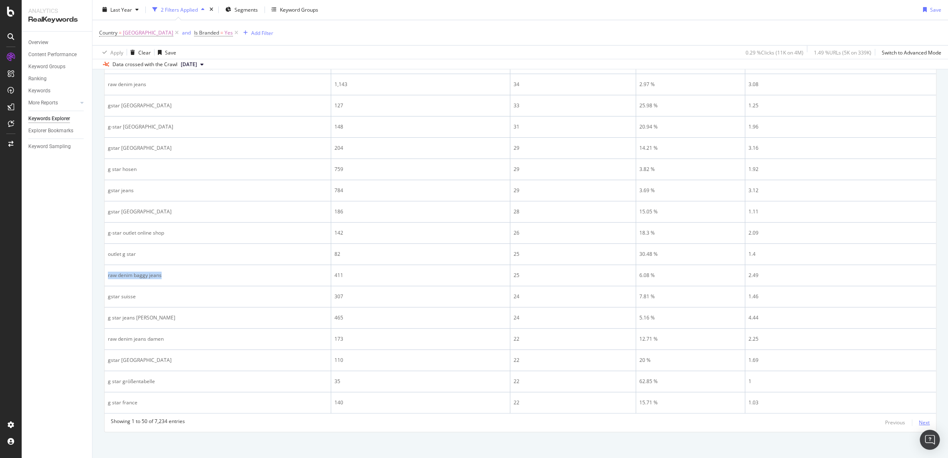
click at [919, 419] on div "Next" at bounding box center [923, 422] width 11 height 7
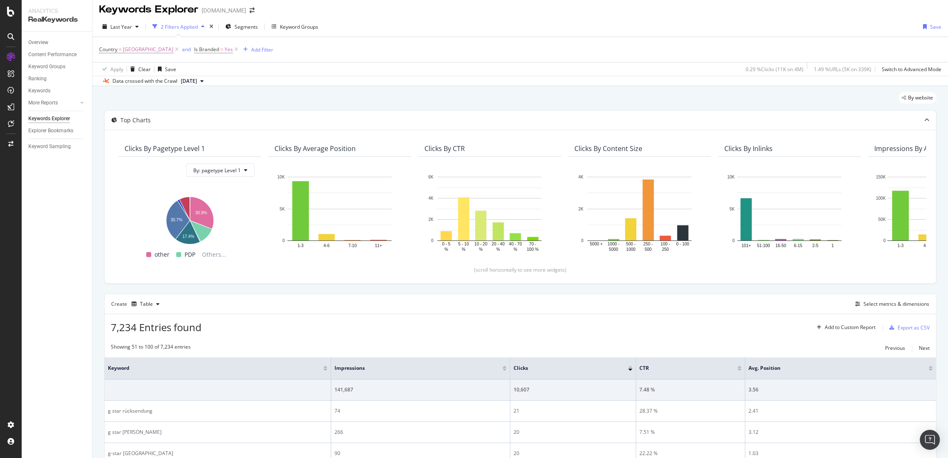
scroll to position [0, 0]
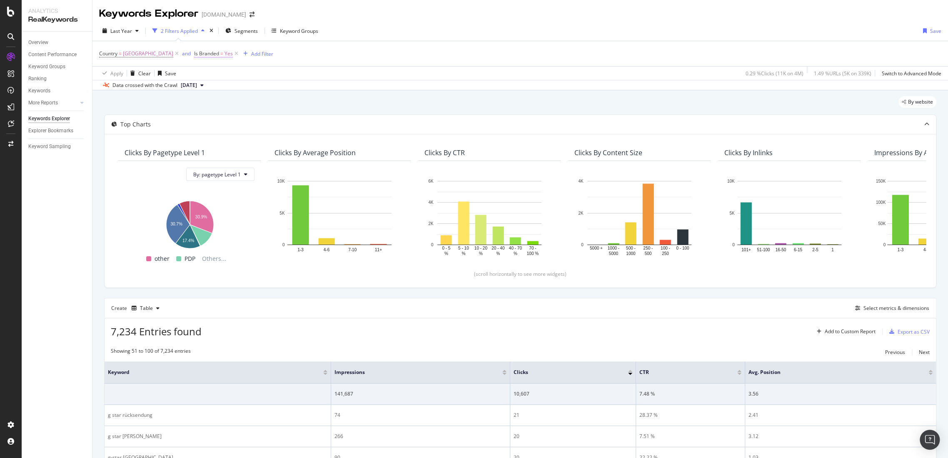
click at [194, 56] on span "Is Branded" at bounding box center [206, 53] width 25 height 7
click at [194, 77] on div "Yes" at bounding box center [224, 73] width 92 height 13
click at [199, 104] on div "No" at bounding box center [224, 101] width 89 height 11
click at [267, 89] on div "Apply" at bounding box center [263, 90] width 13 height 7
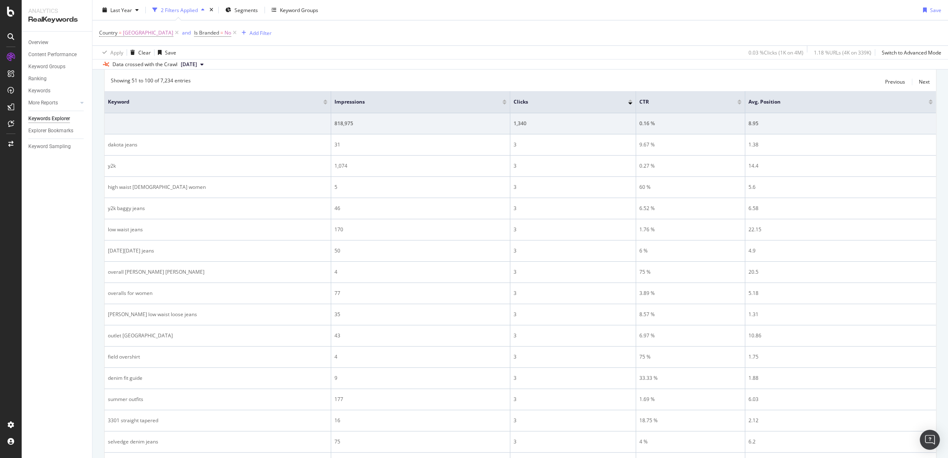
scroll to position [282, 0]
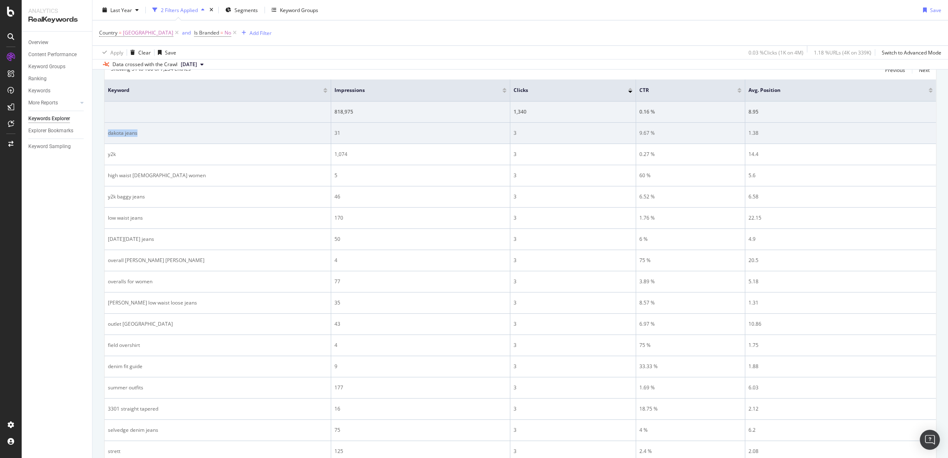
drag, startPoint x: 133, startPoint y: 132, endPoint x: 108, endPoint y: 133, distance: 25.4
click at [108, 133] on div "dakota jeans" at bounding box center [217, 132] width 219 height 7
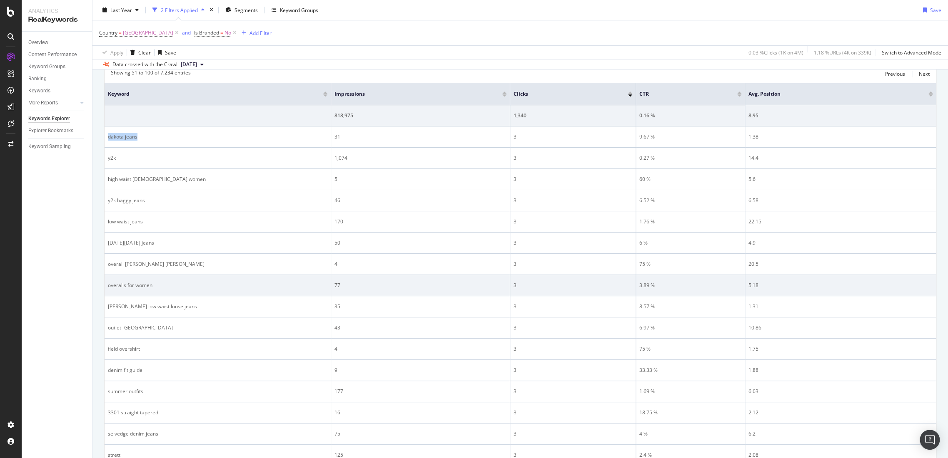
scroll to position [236, 0]
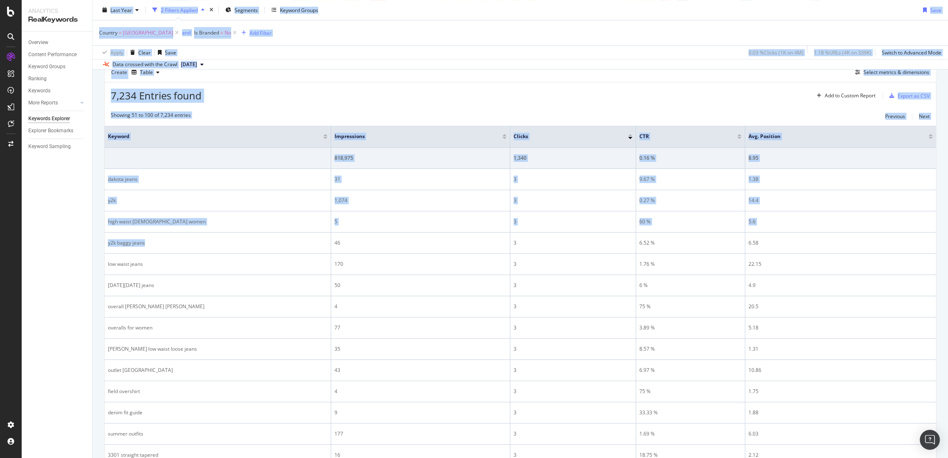
drag, startPoint x: 100, startPoint y: 241, endPoint x: 83, endPoint y: 241, distance: 16.7
click at [83, 241] on div "Analytics RealKeywords Overview Content Performance Keyword Groups Ranking Keyw…" at bounding box center [485, 229] width 926 height 458
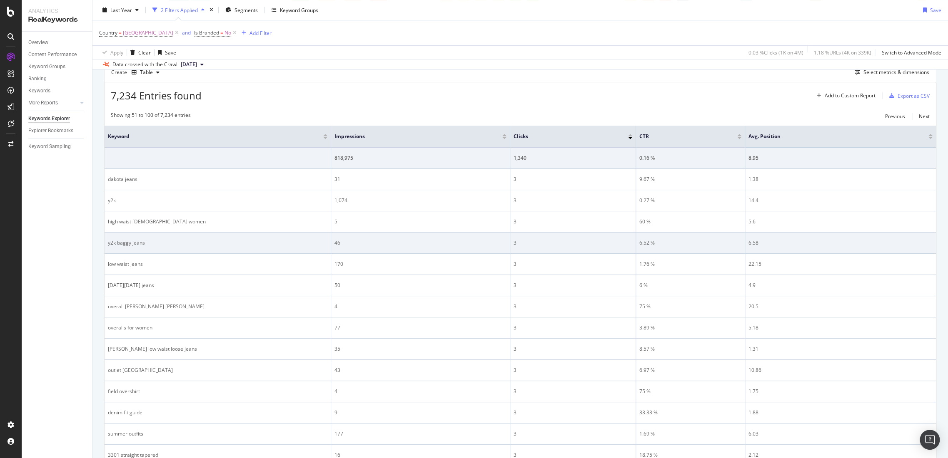
click at [405, 240] on div "46" at bounding box center [420, 242] width 172 height 7
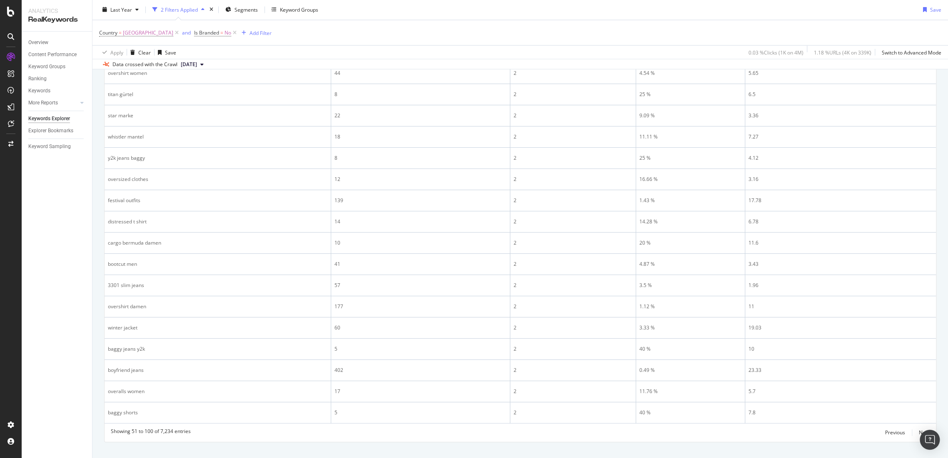
scroll to position [1053, 0]
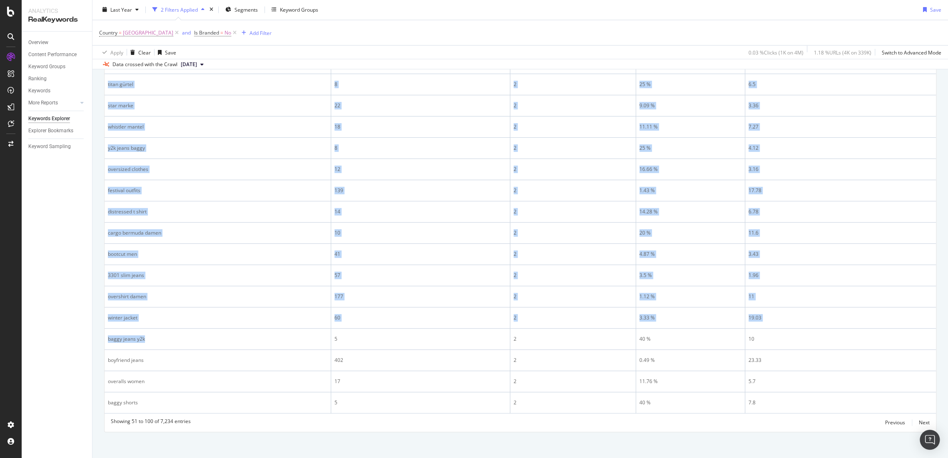
drag, startPoint x: 184, startPoint y: 339, endPoint x: 100, endPoint y: 338, distance: 83.7
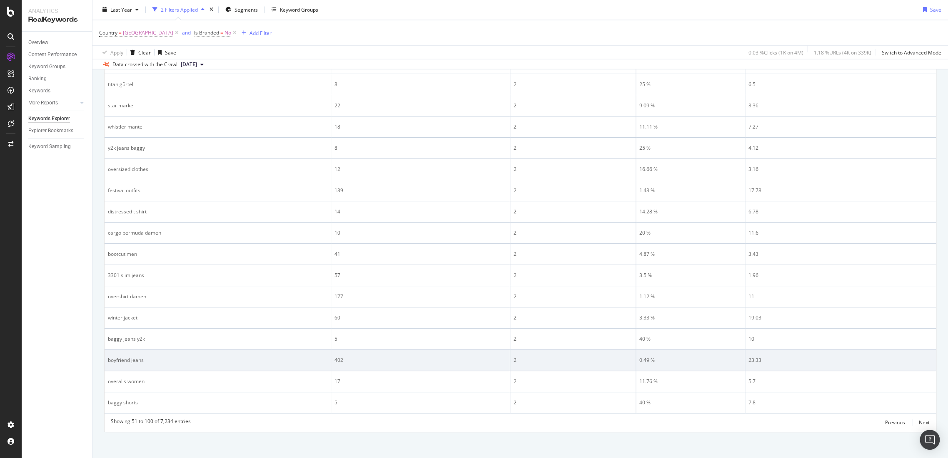
click at [310, 363] on td "boyfriend jeans" at bounding box center [217, 360] width 226 height 21
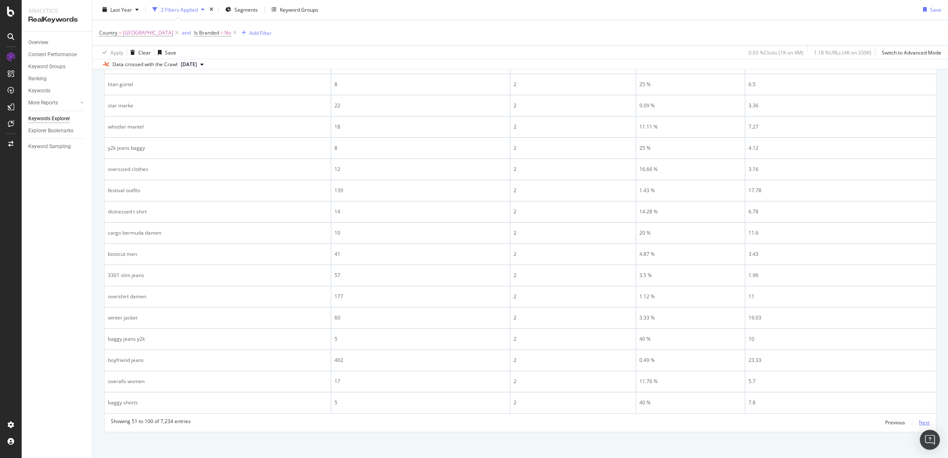
click at [918, 419] on div "Next" at bounding box center [923, 422] width 11 height 7
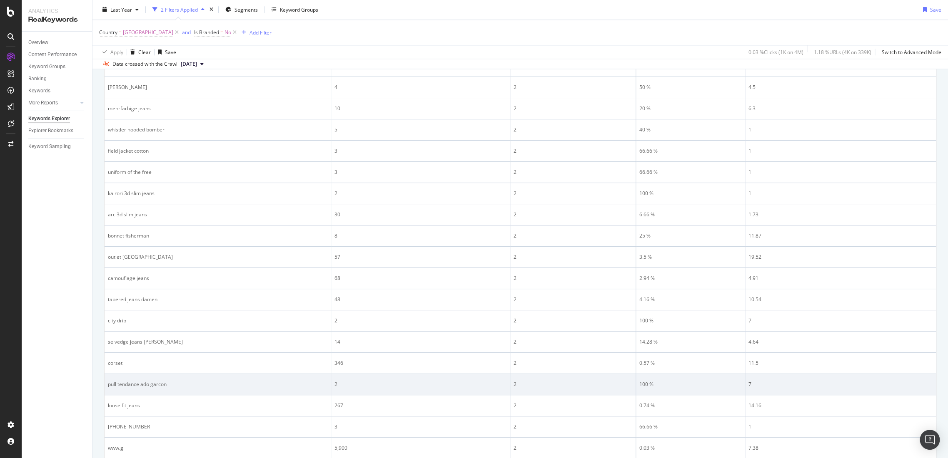
scroll to position [313, 0]
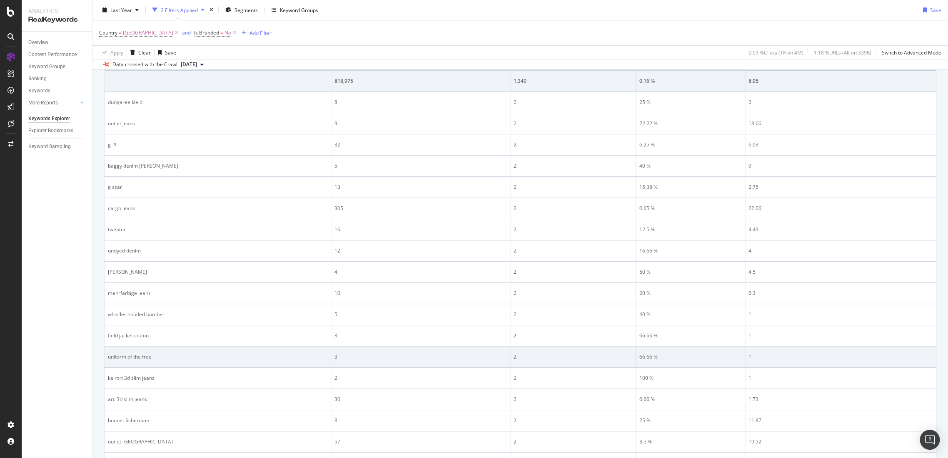
click at [155, 366] on td "uniform of the free" at bounding box center [217, 357] width 226 height 21
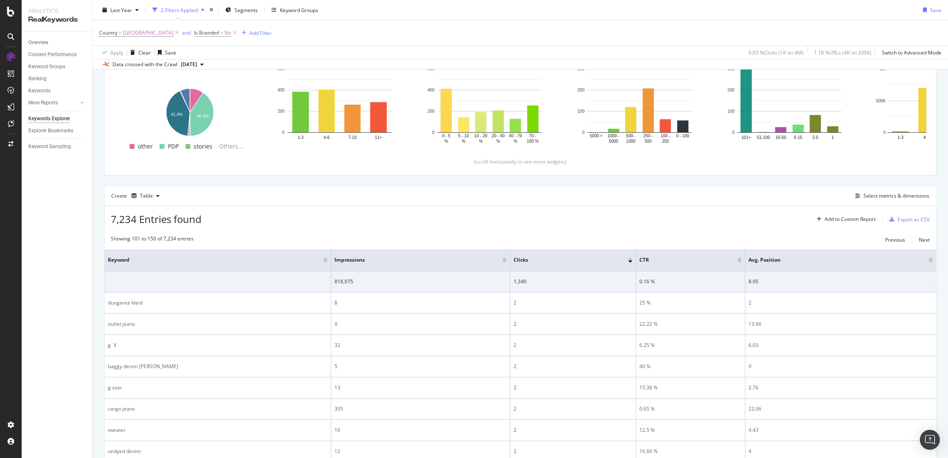
scroll to position [82, 0]
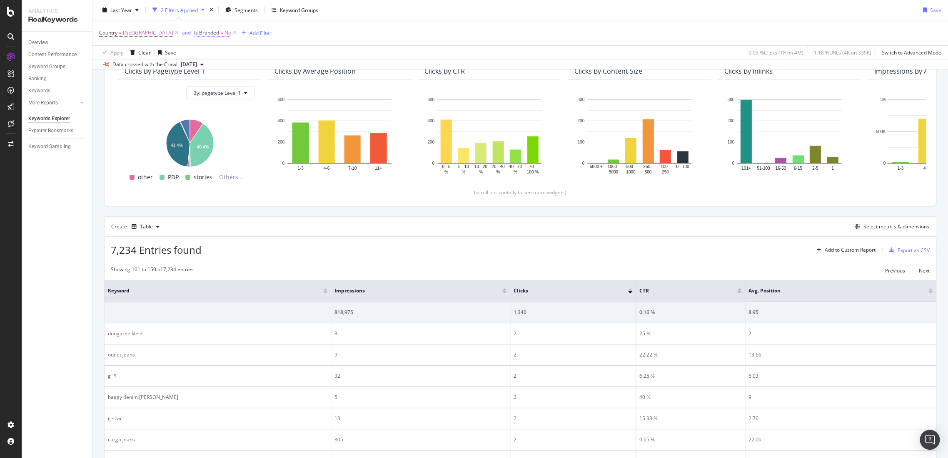
drag, startPoint x: 206, startPoint y: 29, endPoint x: 200, endPoint y: 29, distance: 5.8
click at [200, 29] on span "Is Branded = No" at bounding box center [212, 32] width 37 height 7
click at [190, 52] on icon at bounding box center [188, 52] width 6 height 5
click at [196, 69] on div "Yes" at bounding box center [224, 69] width 89 height 11
click at [265, 71] on div "Apply" at bounding box center [263, 69] width 13 height 7
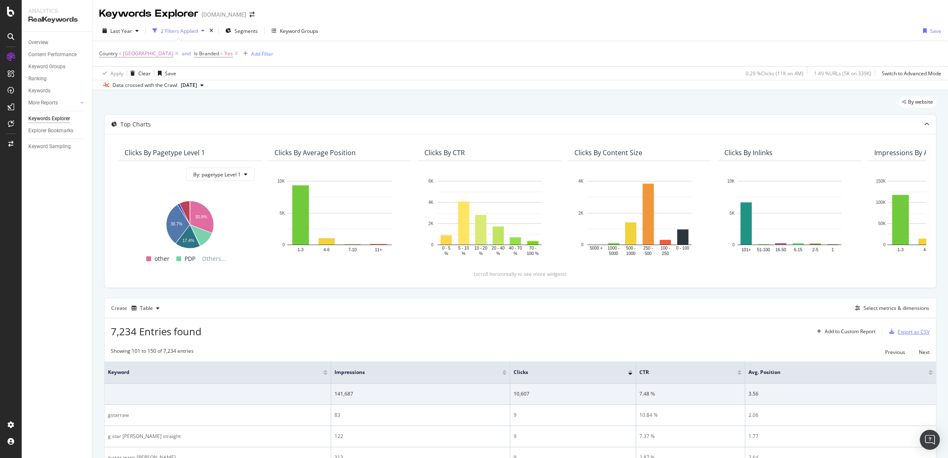
click at [898, 328] on div "Export as CSV" at bounding box center [913, 331] width 32 height 7
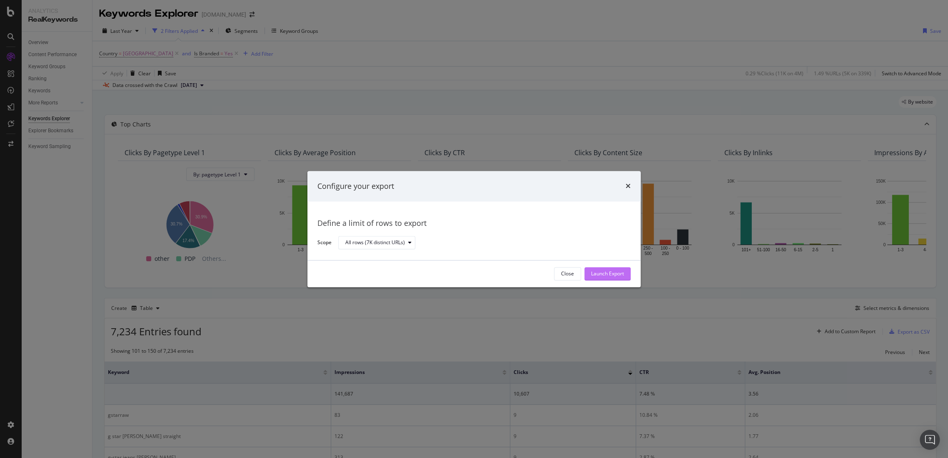
click at [597, 275] on div "Launch Export" at bounding box center [607, 274] width 33 height 7
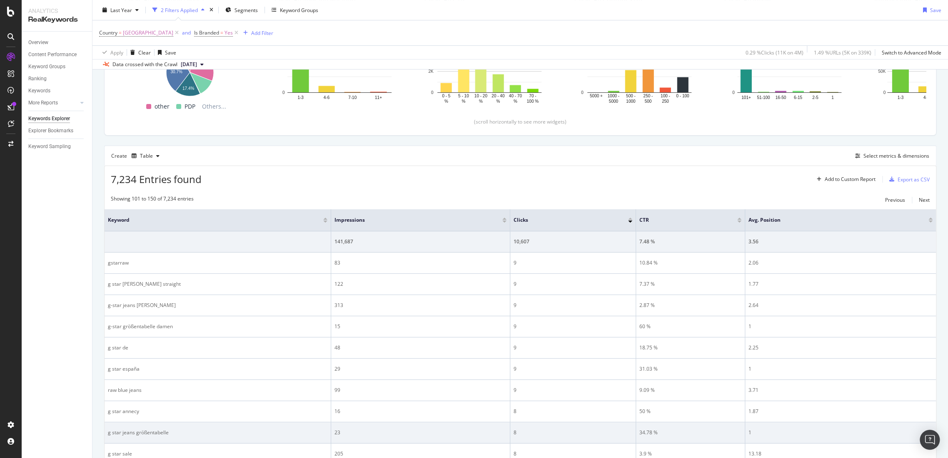
scroll to position [277, 0]
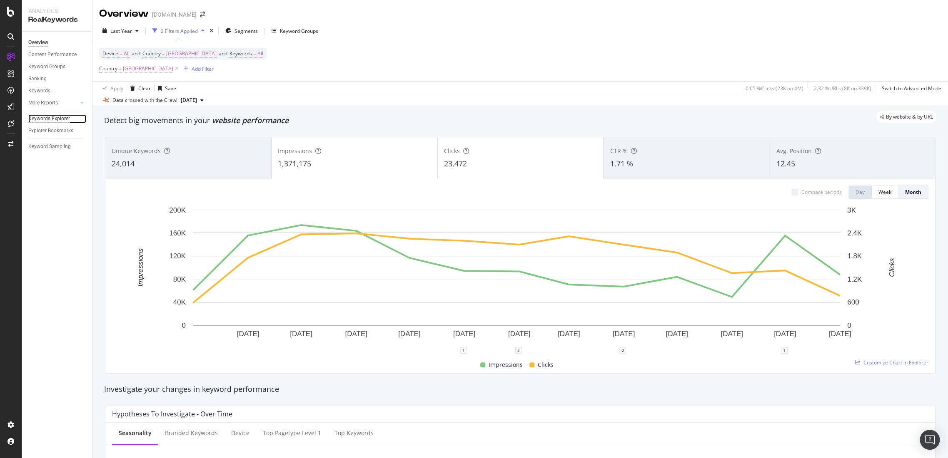
click at [49, 118] on div "Keywords Explorer" at bounding box center [49, 118] width 42 height 9
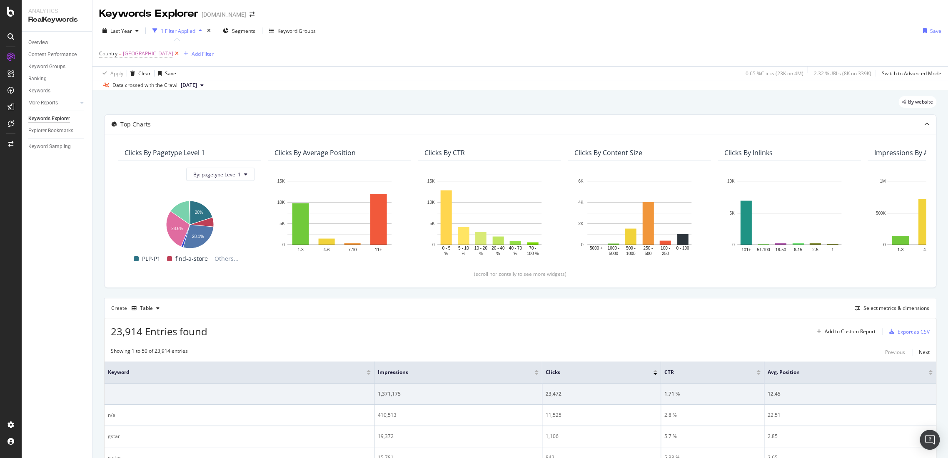
click at [173, 55] on icon at bounding box center [176, 54] width 7 height 8
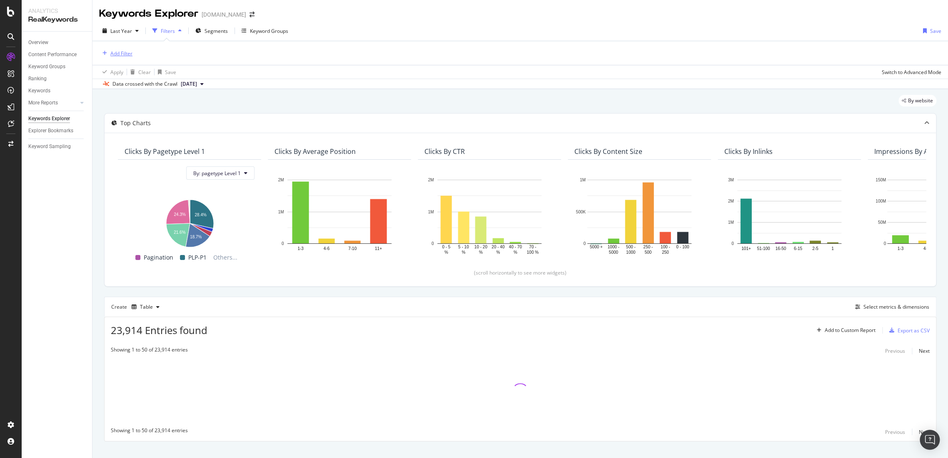
click at [123, 52] on div "Add Filter" at bounding box center [121, 53] width 22 height 7
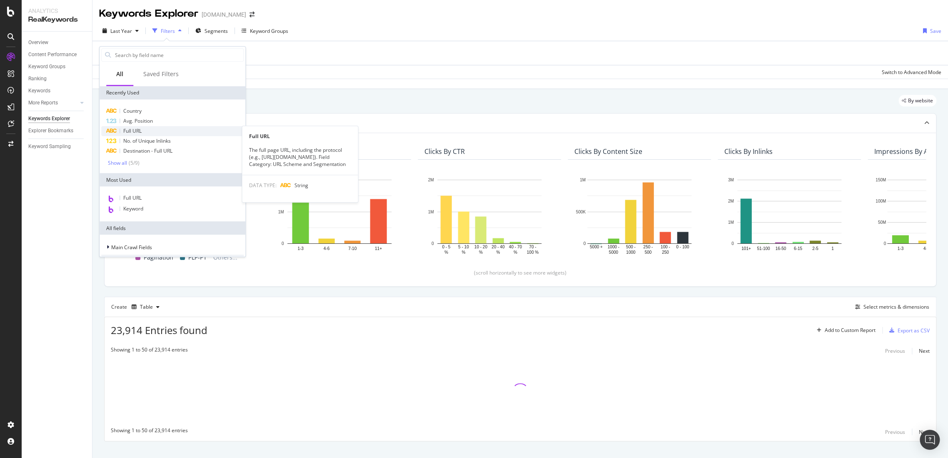
click at [143, 131] on div "Full URL" at bounding box center [172, 131] width 142 height 10
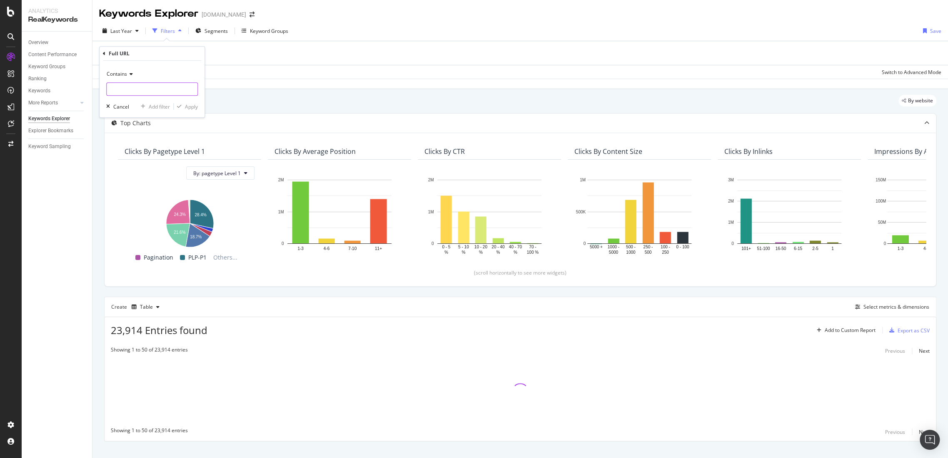
click at [130, 86] on input "text" at bounding box center [152, 88] width 91 height 13
paste input "/shop/autumn_styles"
drag, startPoint x: 144, startPoint y: 86, endPoint x: 129, endPoint y: 86, distance: 15.8
click at [129, 86] on input "/shop/autumn_styles" at bounding box center [146, 88] width 79 height 13
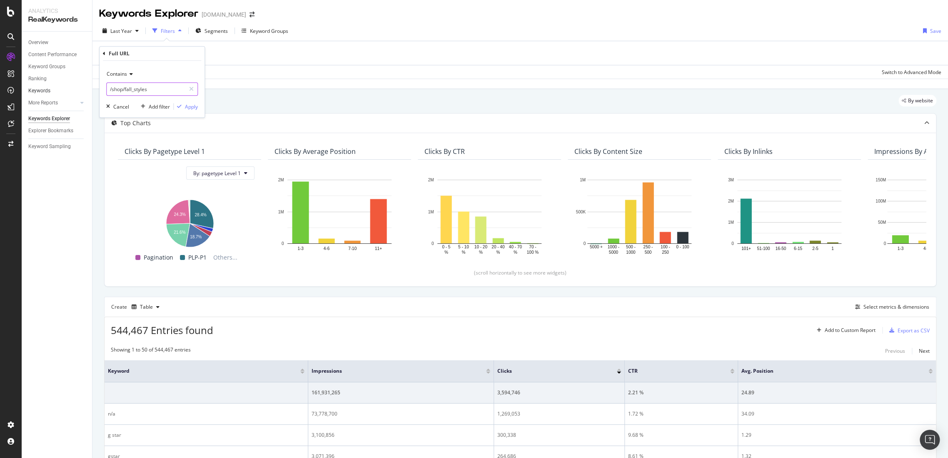
drag, startPoint x: 157, startPoint y: 89, endPoint x: 79, endPoint y: 89, distance: 77.4
click at [68, 89] on body "Analytics RealKeywords Overview Content Performance Keyword Groups Ranking Keyw…" at bounding box center [474, 229] width 948 height 458
type input "/shop/fall_styles"
click at [197, 109] on div "Apply" at bounding box center [191, 106] width 13 height 7
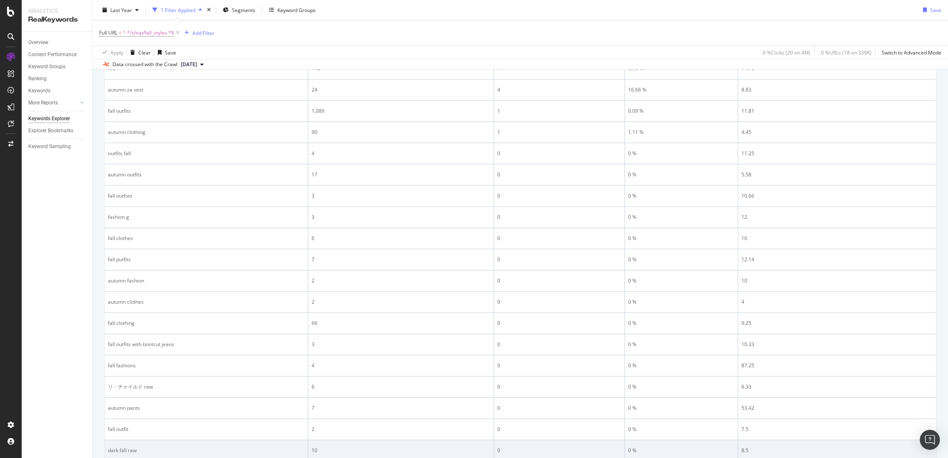
scroll to position [263, 0]
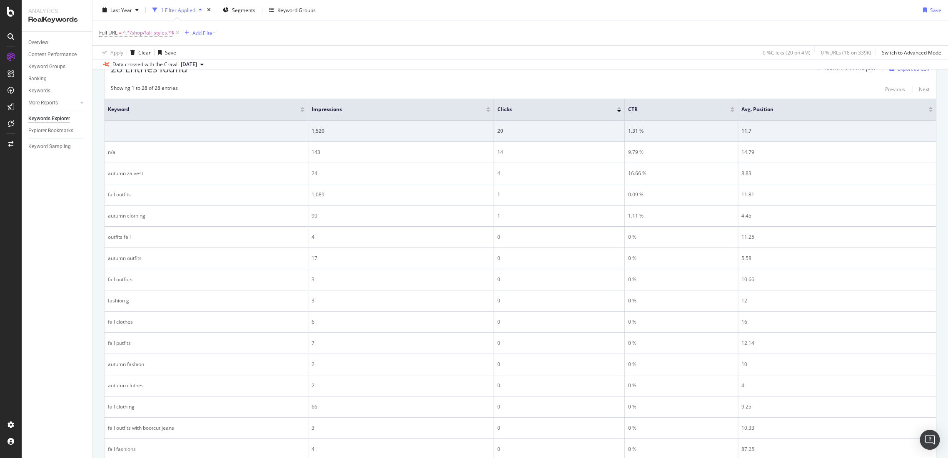
click at [132, 30] on span "^.*/shop/fall_styles.*$" at bounding box center [148, 33] width 51 height 12
click at [123, 49] on span "Contains" at bounding box center [117, 51] width 20 height 7
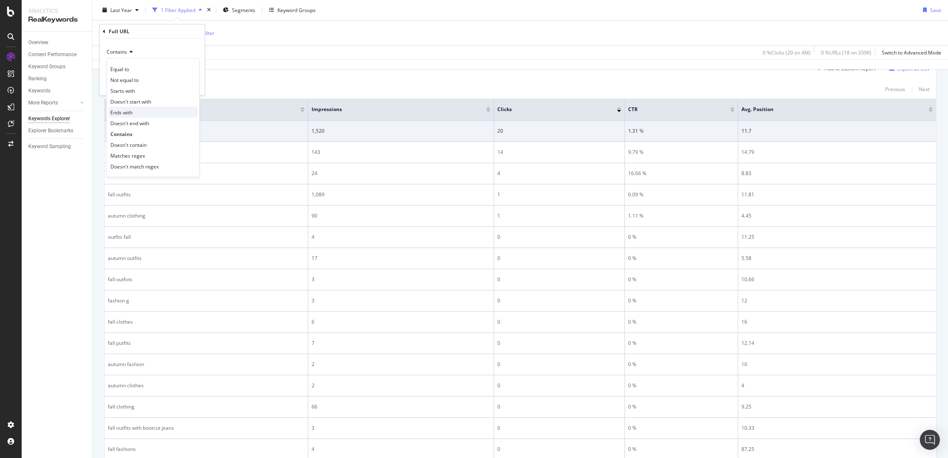
click at [141, 112] on div "Ends with" at bounding box center [152, 112] width 89 height 11
click at [193, 86] on div "Apply" at bounding box center [191, 84] width 13 height 7
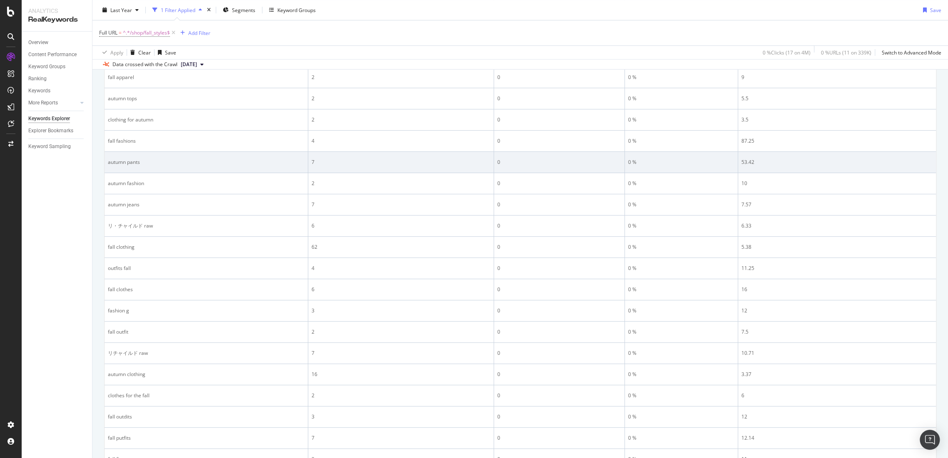
scroll to position [523, 0]
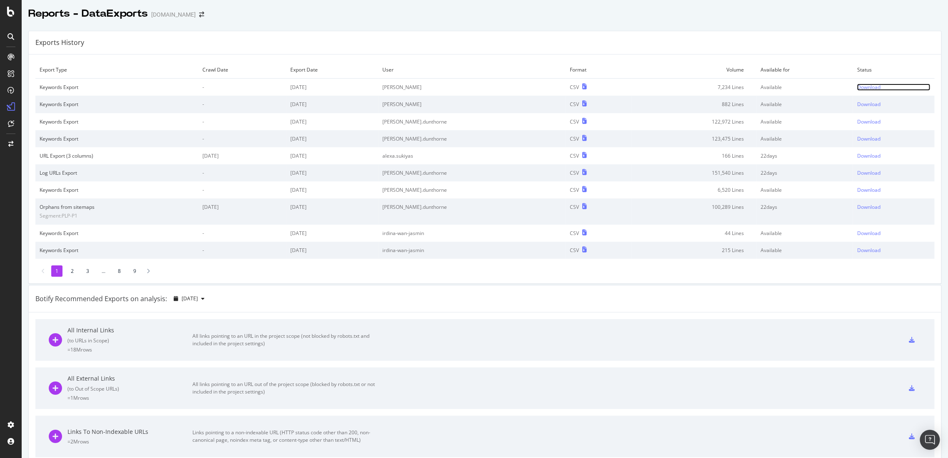
click at [856, 87] on div "Download" at bounding box center [867, 87] width 23 height 7
click at [55, 429] on div "Organizations" at bounding box center [55, 426] width 32 height 7
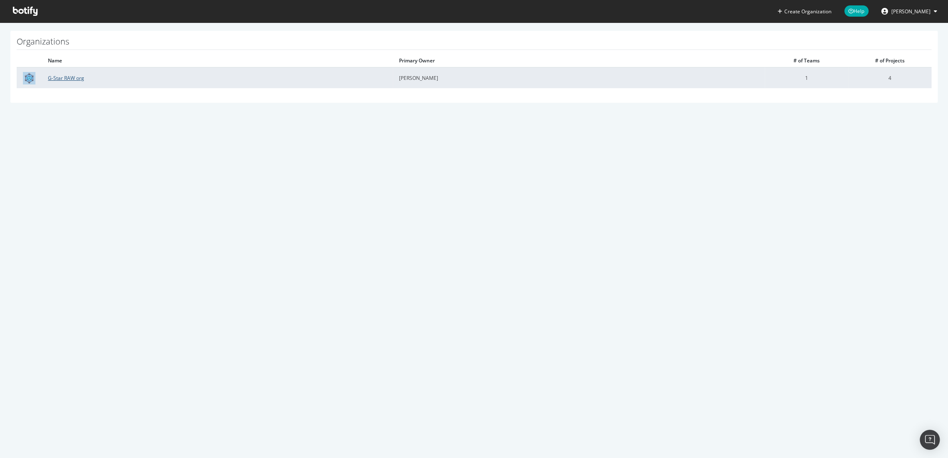
click at [75, 79] on link "G-Star RAW org" at bounding box center [66, 78] width 36 height 7
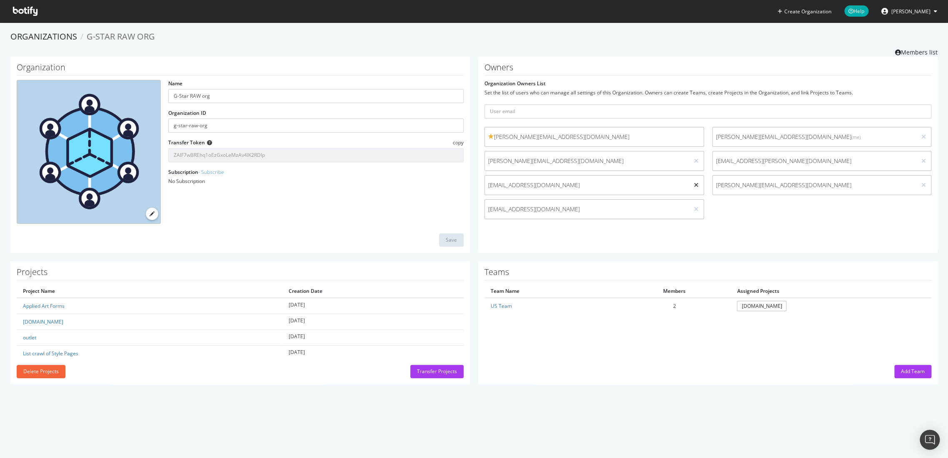
click at [694, 187] on icon at bounding box center [696, 185] width 5 height 6
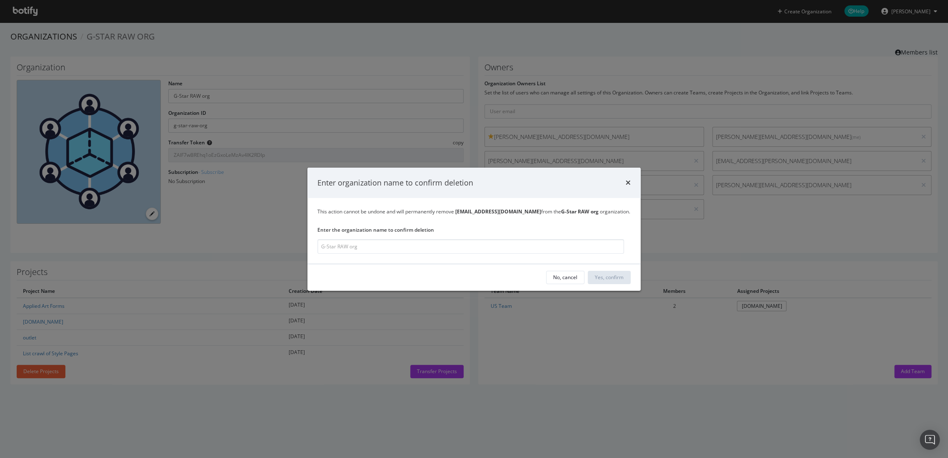
click at [628, 182] on icon "times" at bounding box center [627, 182] width 5 height 7
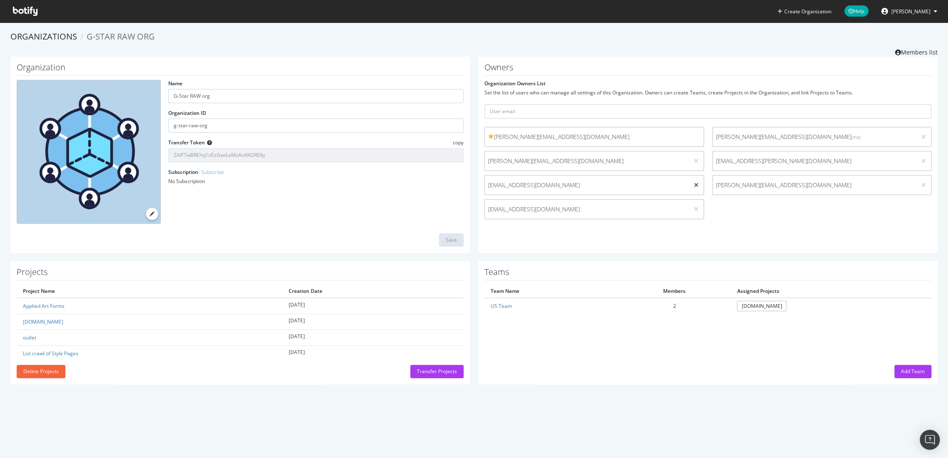
click at [694, 185] on icon at bounding box center [696, 185] width 5 height 6
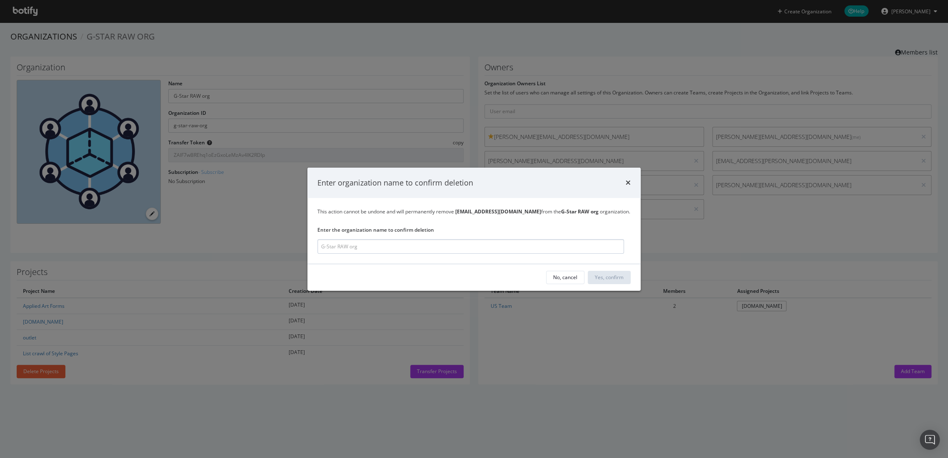
type input "g"
type input "G"
type input "G-Star RAW org"
click at [604, 281] on div "Yes, confirm" at bounding box center [609, 277] width 29 height 12
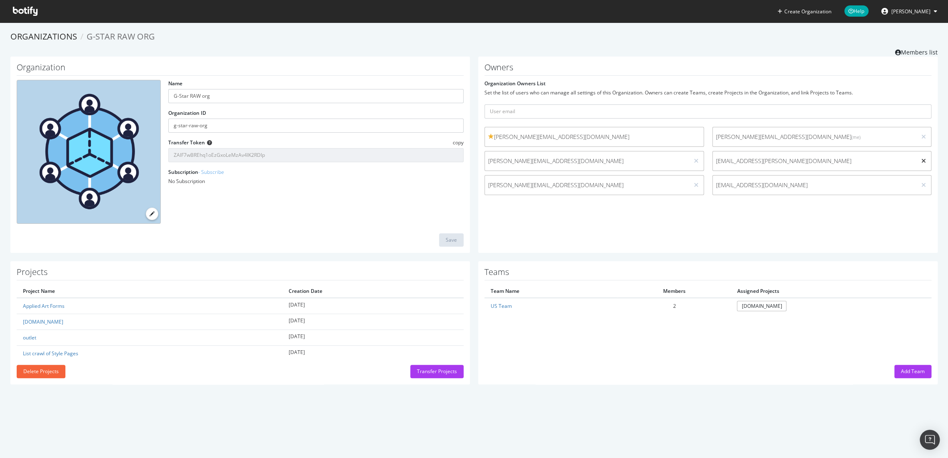
click at [921, 162] on icon at bounding box center [923, 161] width 5 height 6
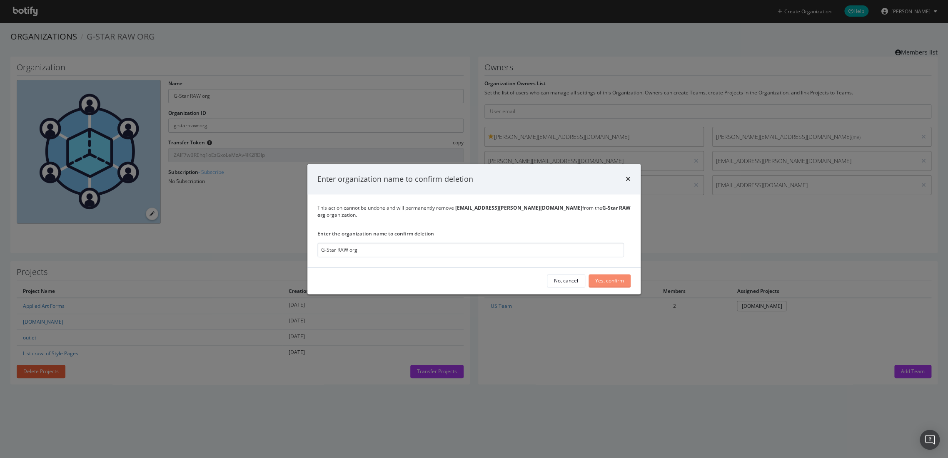
type input "G-Star RAW org"
click at [626, 279] on button "Yes, confirm" at bounding box center [609, 280] width 42 height 13
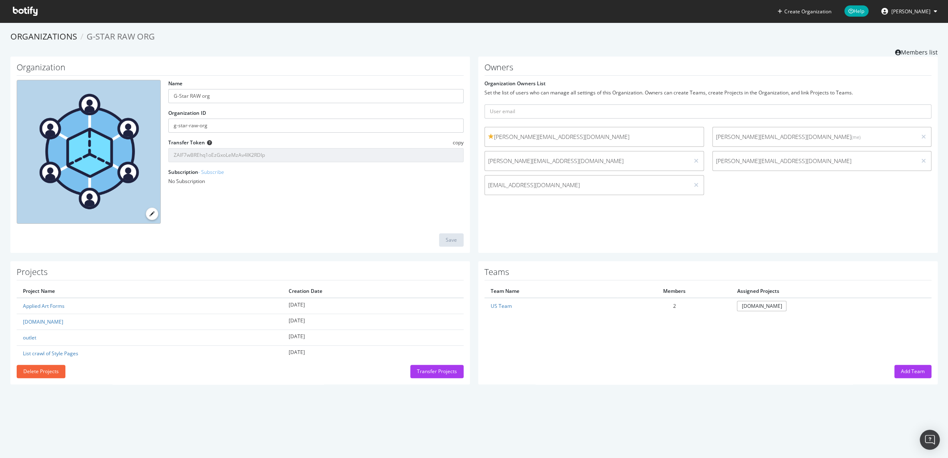
click at [27, 10] on icon at bounding box center [25, 11] width 25 height 9
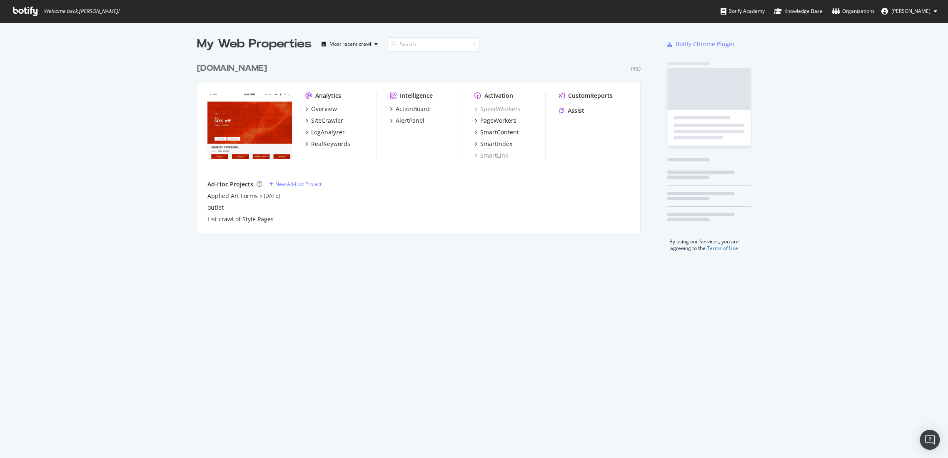
scroll to position [451, 933]
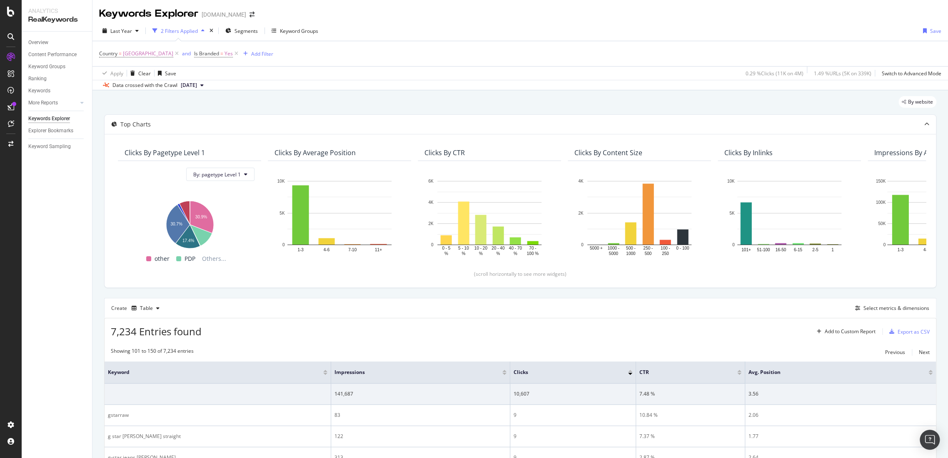
scroll to position [277, 0]
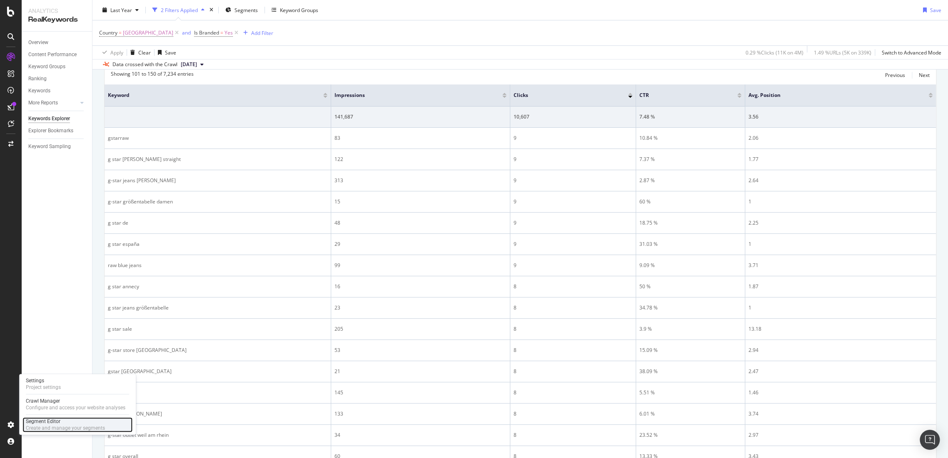
click at [43, 427] on div "Create and manage your segments" at bounding box center [65, 428] width 79 height 7
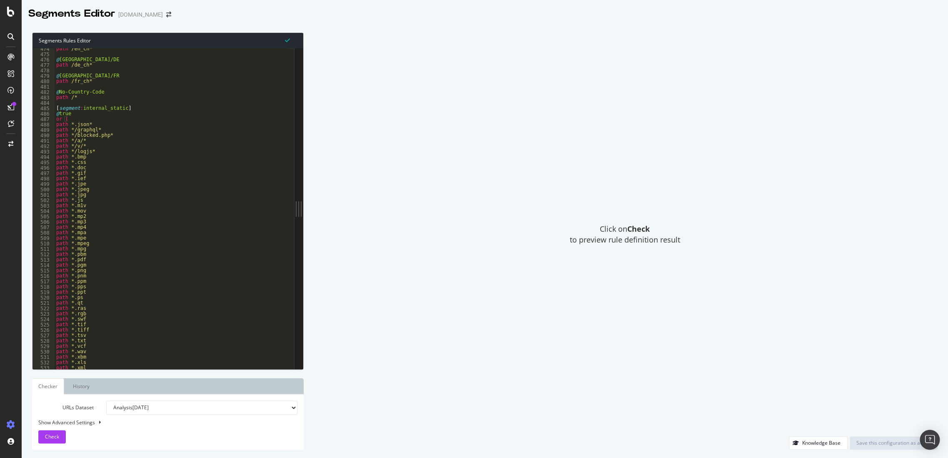
scroll to position [2619, 0]
click at [137, 346] on div "[ segment : internal_static ] @ true or ( path *.json* path */graphql* path */b…" at bounding box center [184, 205] width 259 height 325
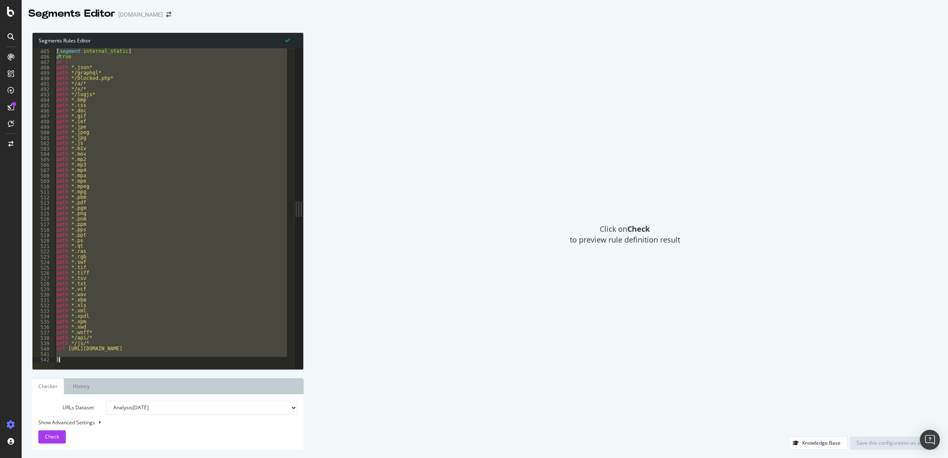
click at [375, 309] on div "Click on Check to preview rule definition result" at bounding box center [624, 234] width 625 height 404
click at [357, 366] on div "Click on Check to preview rule definition result" at bounding box center [624, 234] width 625 height 404
click at [236, 331] on div "[ segment : internal_static ] @ true or ( path *.json* path */graphql* path */b…" at bounding box center [171, 208] width 232 height 321
type textarea "path *.woff*"
